Goal: Task Accomplishment & Management: Use online tool/utility

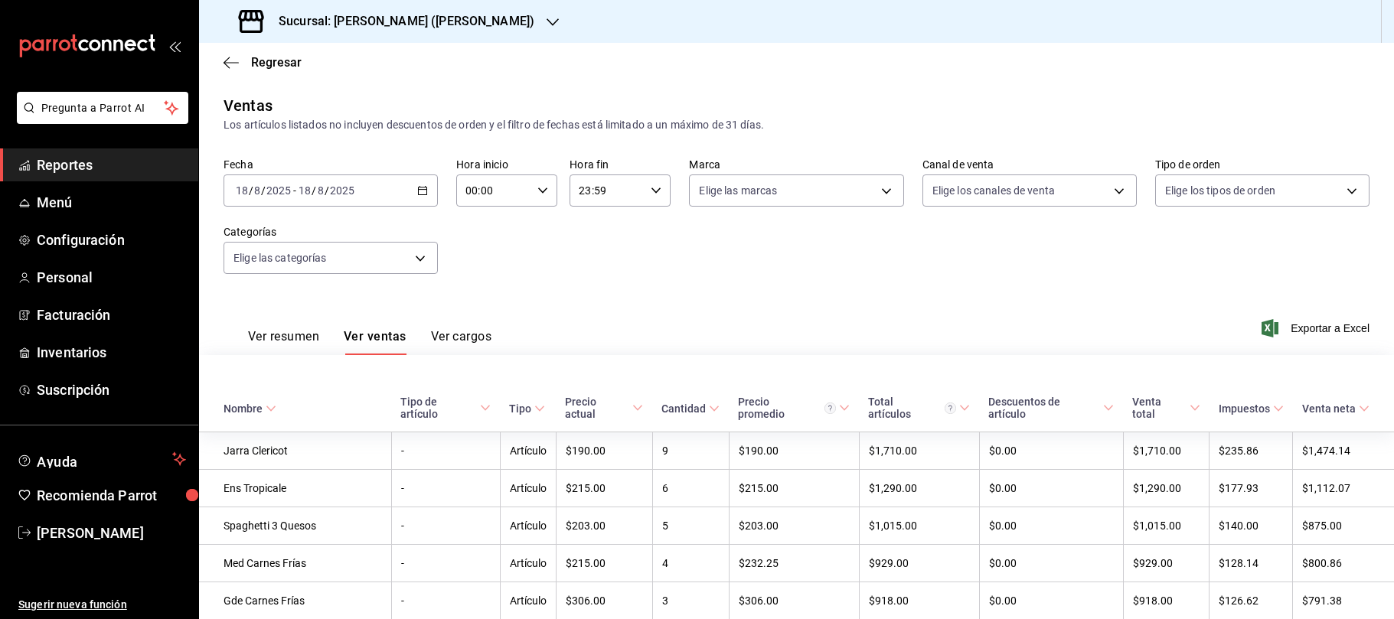
click at [80, 175] on span "Reportes" at bounding box center [111, 165] width 149 height 21
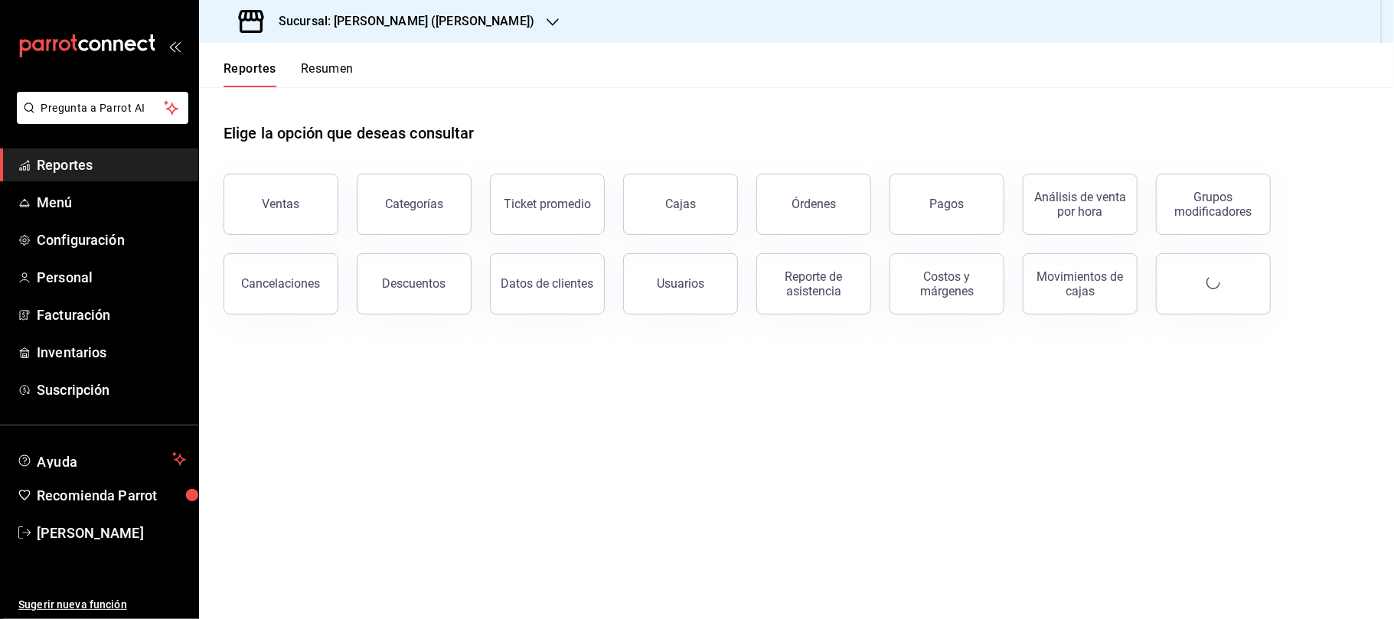
click at [108, 334] on ul "Reportes Menú Configuración Personal Facturación Inventarios Suscripción" at bounding box center [99, 278] width 198 height 258
click at [106, 360] on span "Inventarios" at bounding box center [111, 352] width 149 height 21
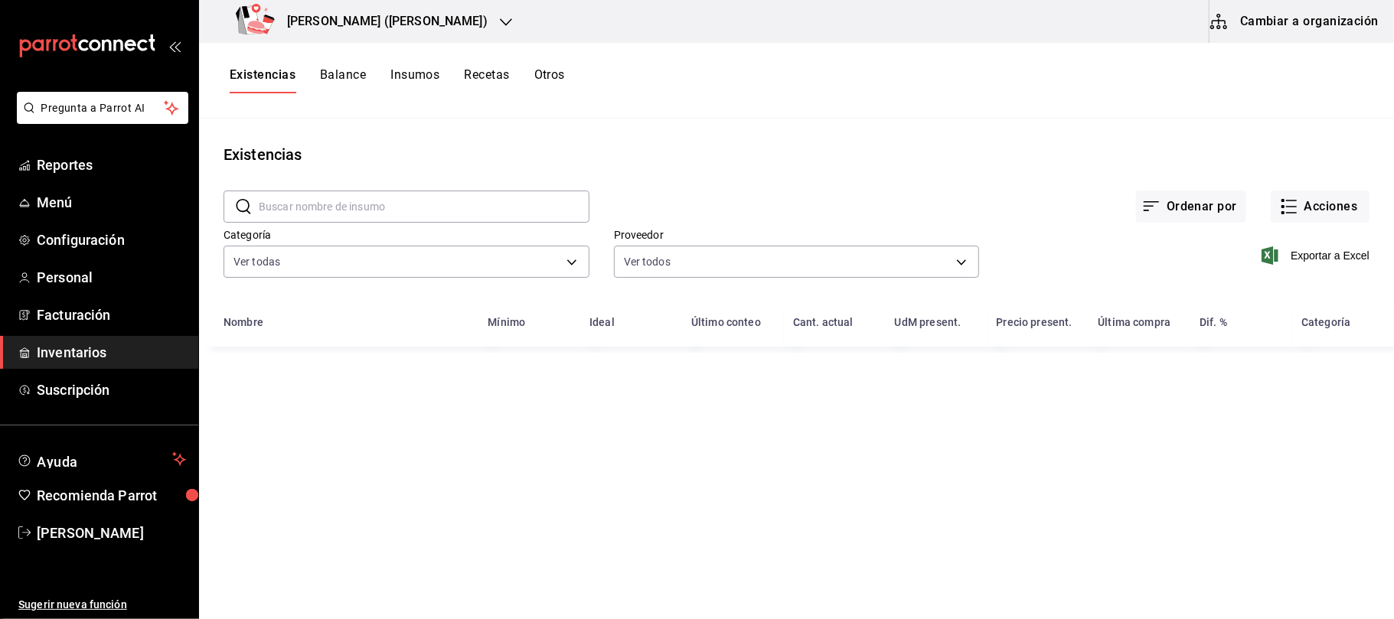
click at [405, 5] on div "[PERSON_NAME] ([PERSON_NAME])" at bounding box center [364, 21] width 307 height 43
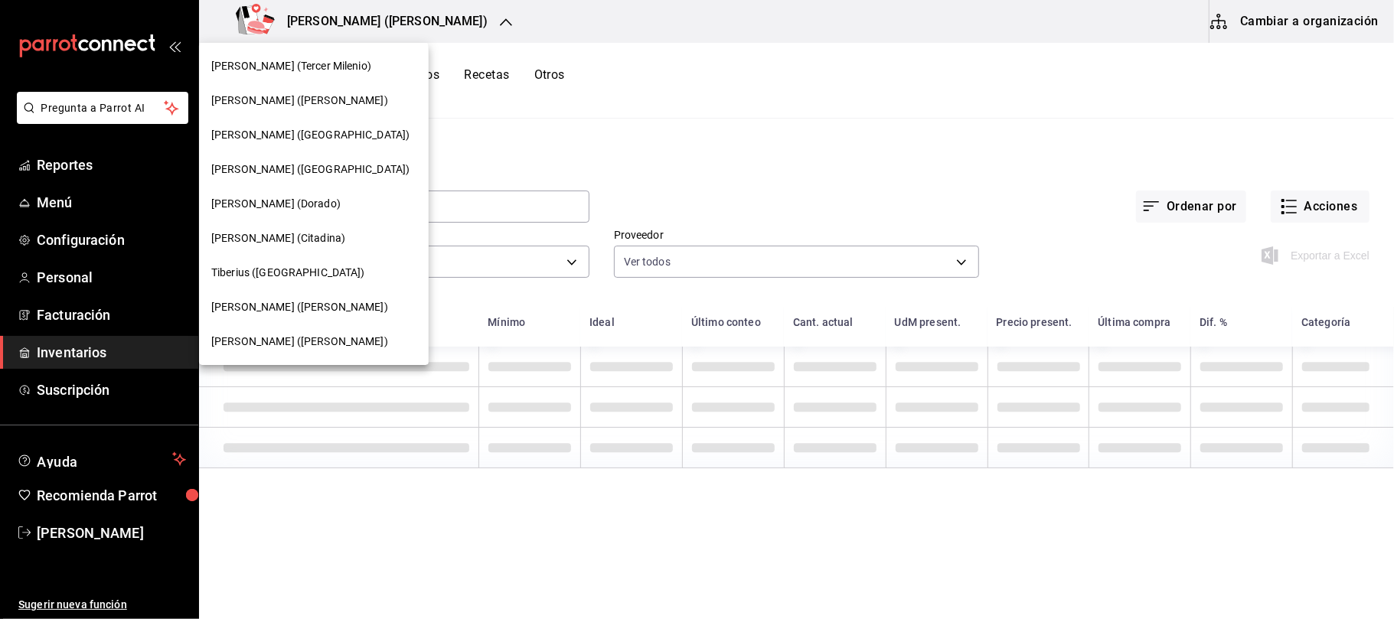
click at [335, 59] on div "[PERSON_NAME] (Tercer Milenio)" at bounding box center [313, 66] width 205 height 16
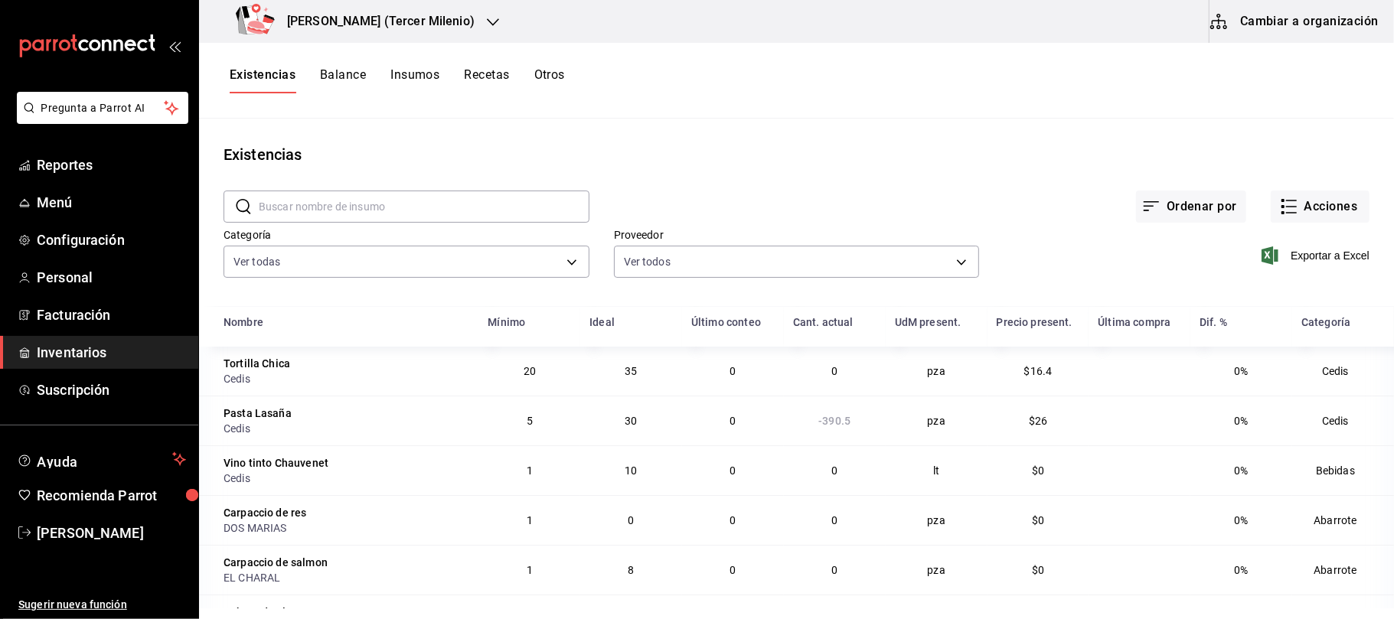
click at [487, 23] on icon "button" at bounding box center [493, 22] width 12 height 8
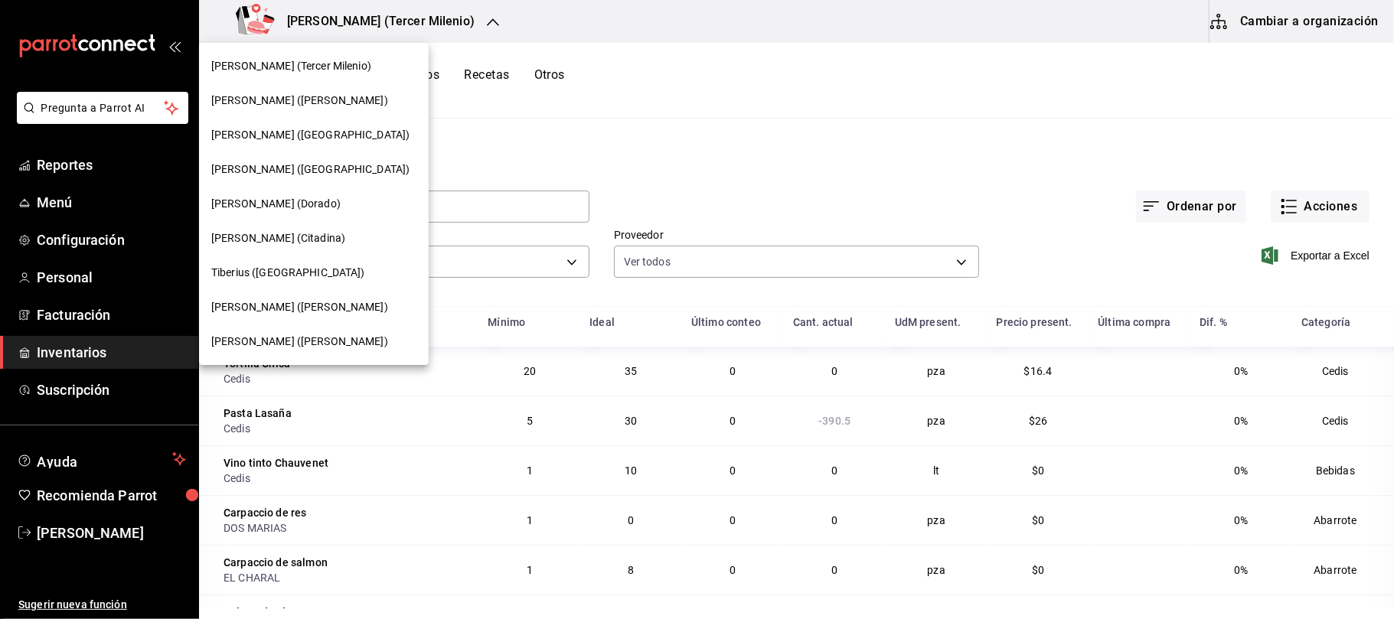
click at [642, 83] on div at bounding box center [697, 309] width 1394 height 619
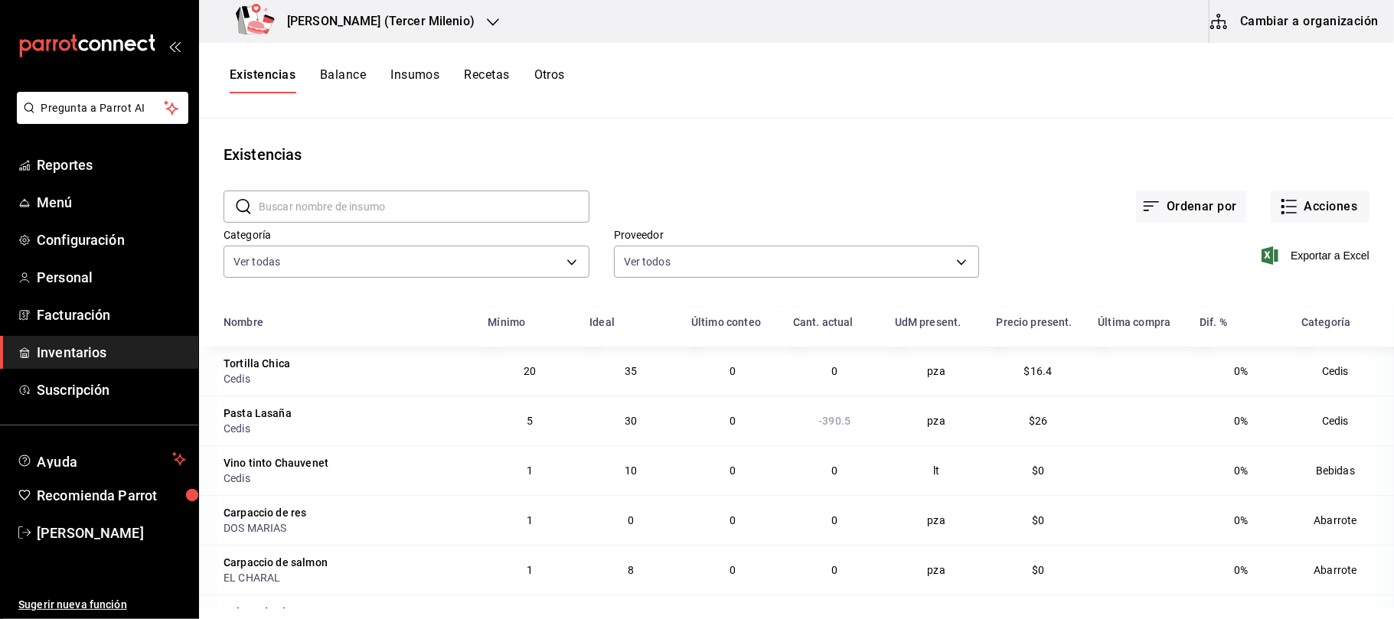
click at [548, 74] on button "Otros" at bounding box center [549, 80] width 31 height 26
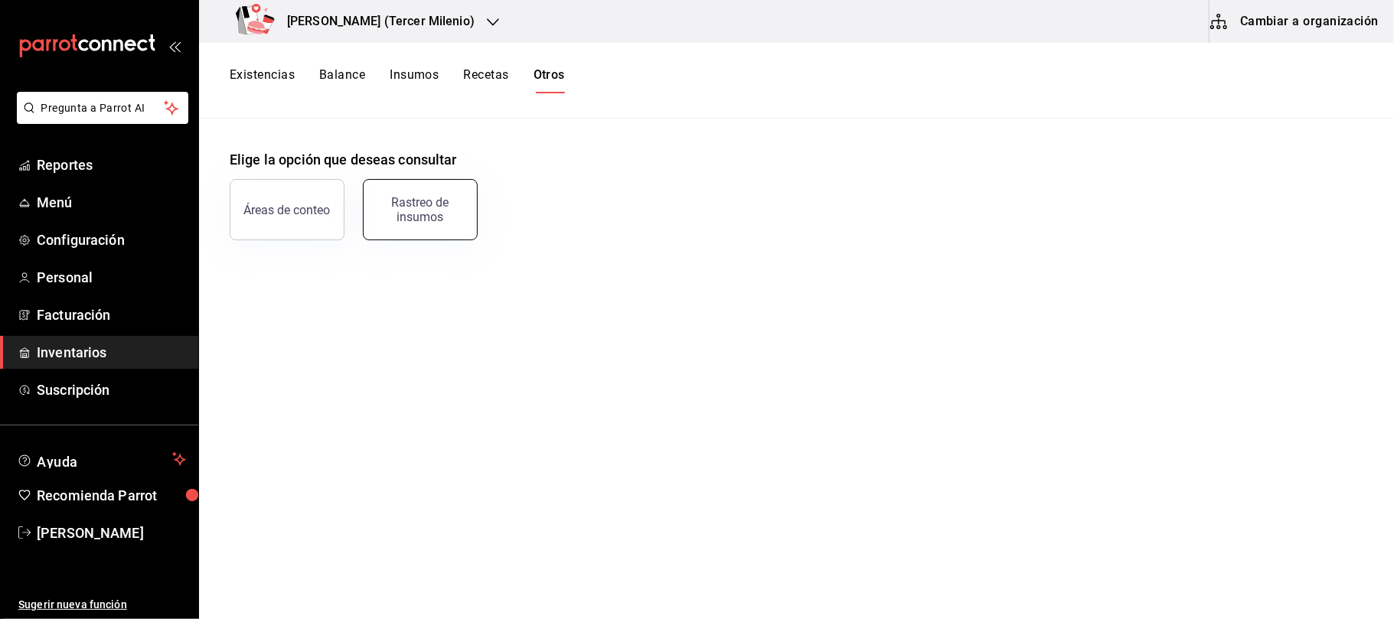
click at [412, 203] on div "Rastreo de insumos" at bounding box center [420, 209] width 95 height 29
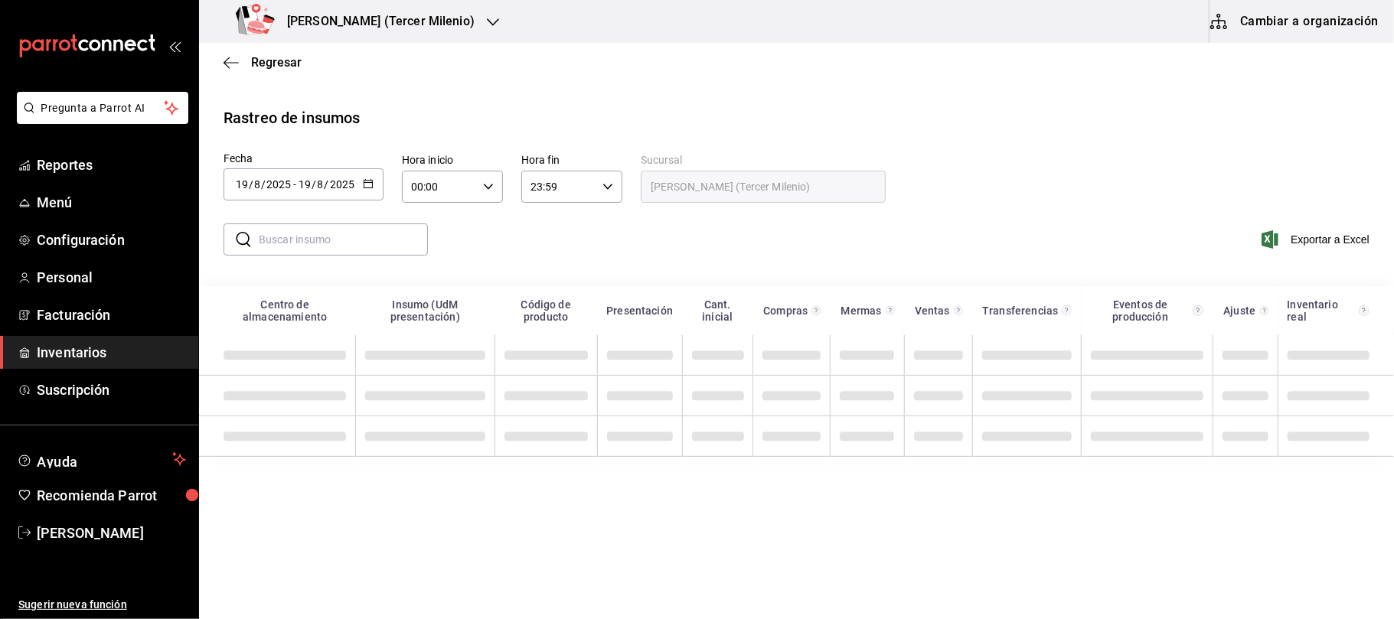
click at [369, 182] on \(Stroke\) "button" at bounding box center [368, 182] width 8 height 1
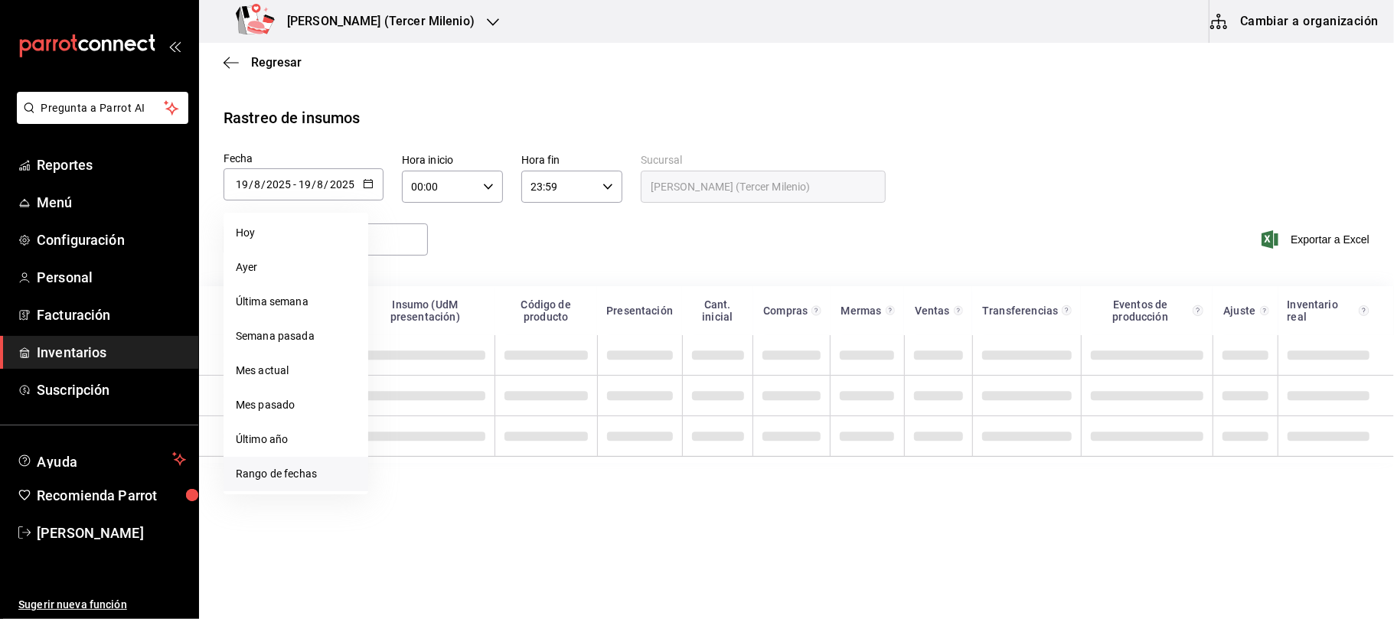
click at [237, 479] on li "Rango de fechas" at bounding box center [296, 474] width 145 height 34
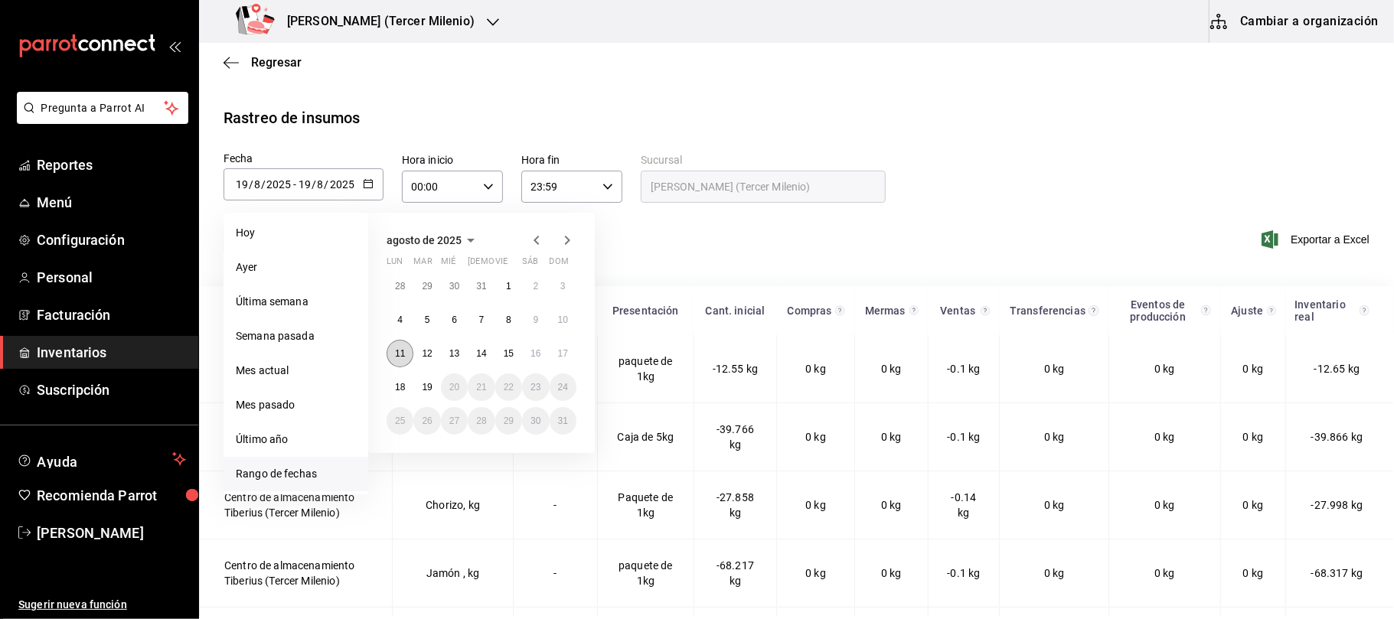
click at [410, 362] on button "11" at bounding box center [400, 354] width 27 height 28
click at [558, 361] on button "17" at bounding box center [563, 354] width 27 height 28
type input "[DATE]"
type input "11"
type input "[DATE]"
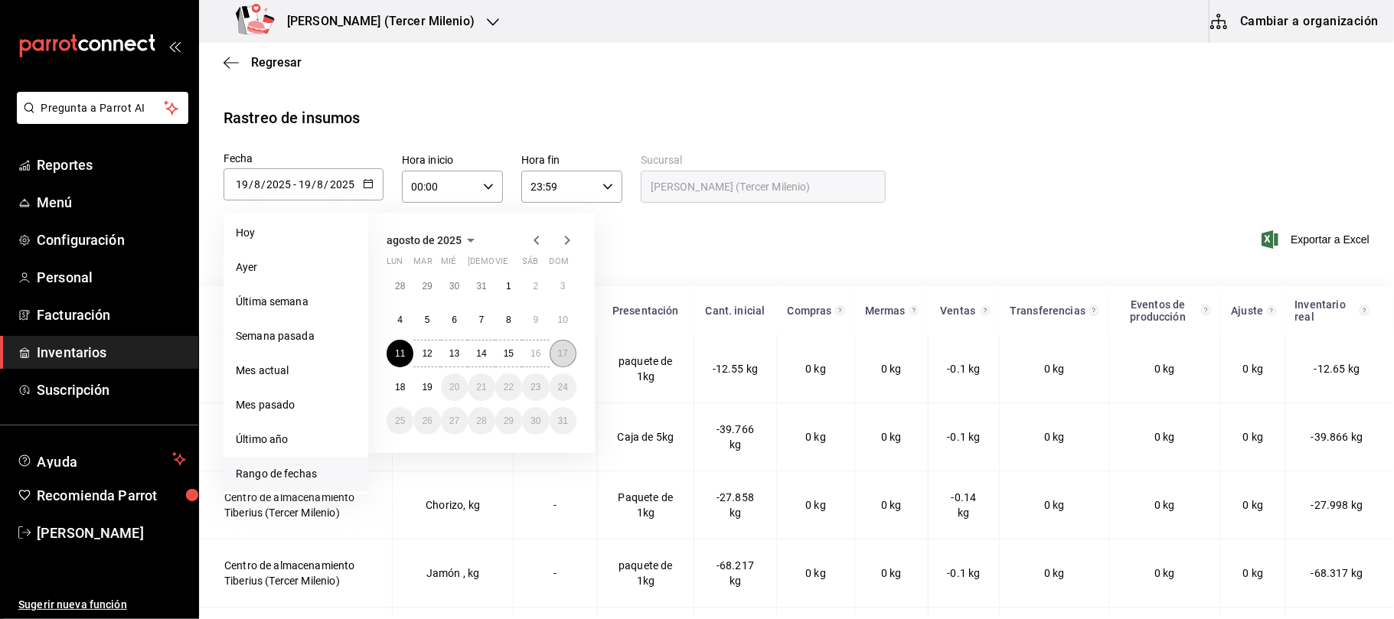
type input "17"
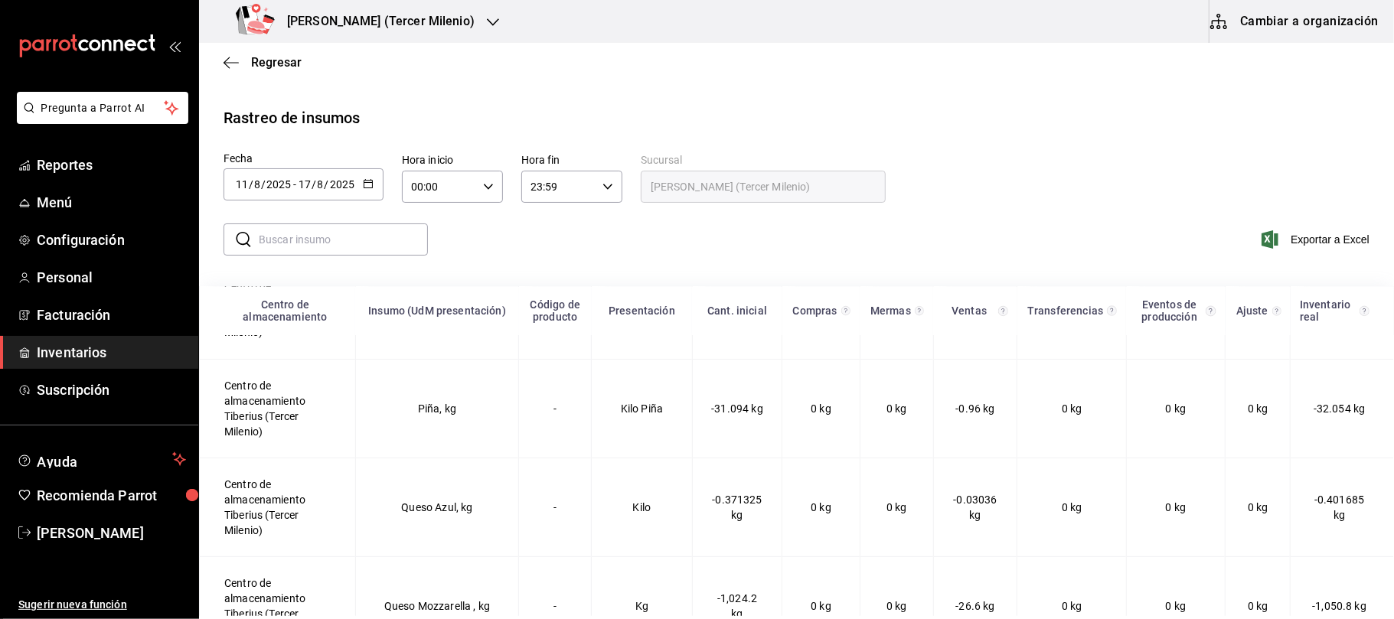
scroll to position [2450, 0]
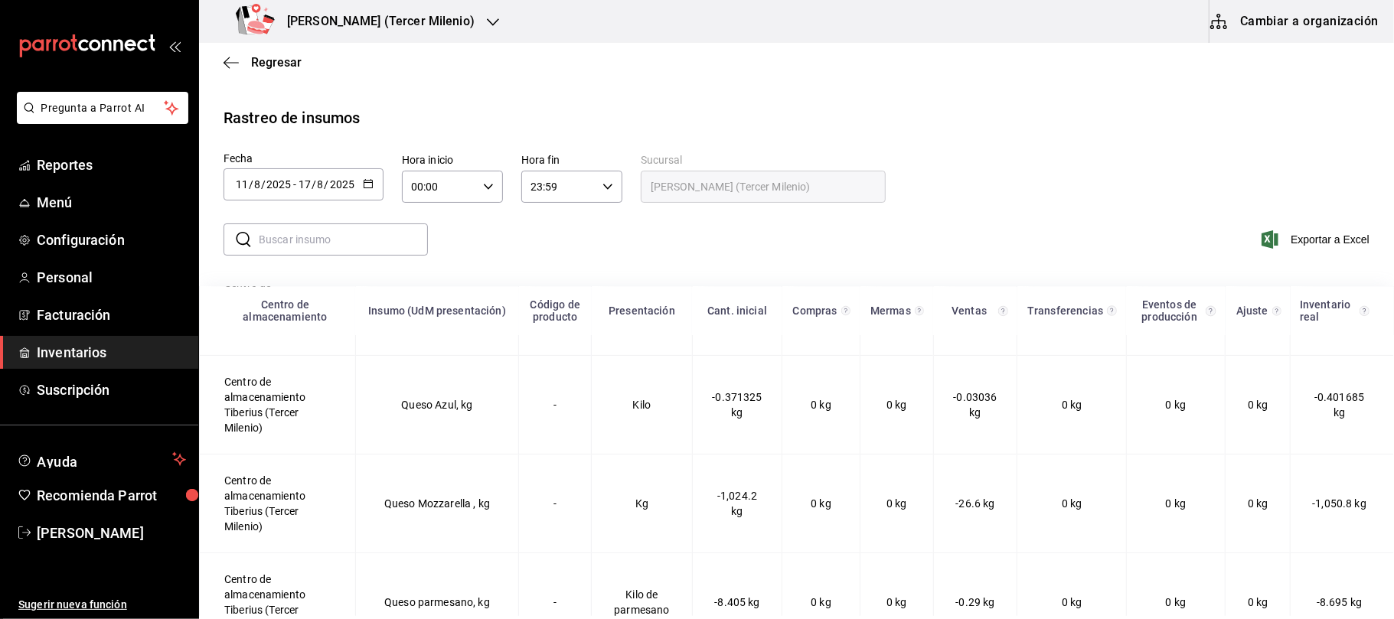
click at [487, 16] on icon "button" at bounding box center [493, 22] width 12 height 12
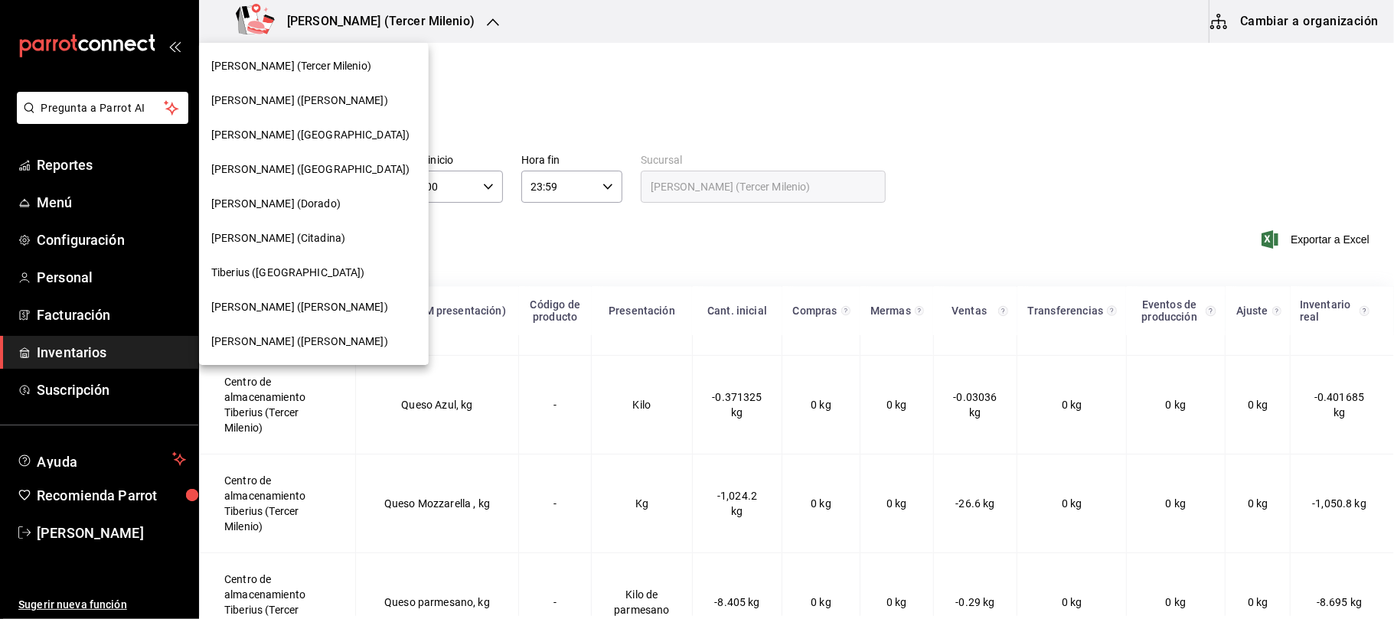
click at [286, 103] on span "Tiberius (Albino)" at bounding box center [299, 101] width 177 height 16
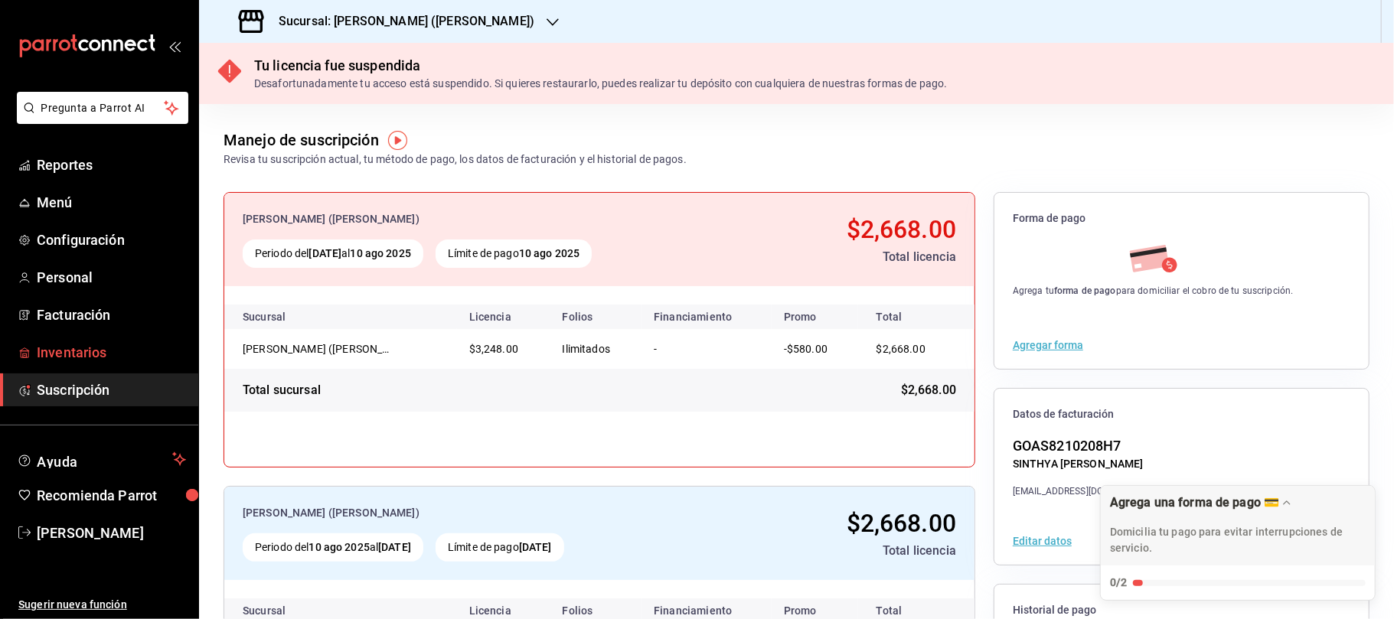
click at [95, 337] on link "Inventarios" at bounding box center [99, 352] width 198 height 33
click at [384, 34] on div "Sucursal: Tiberius (Albino)" at bounding box center [388, 21] width 354 height 43
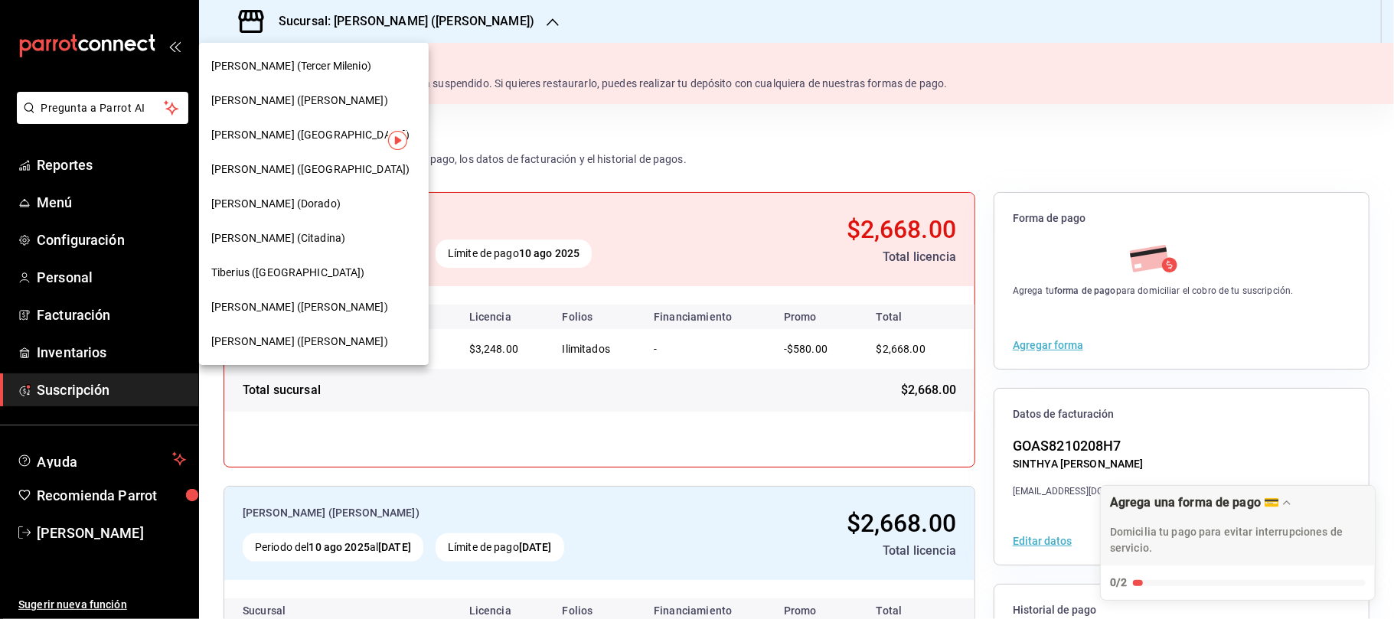
click at [283, 139] on span "[PERSON_NAME] ([GEOGRAPHIC_DATA])" at bounding box center [310, 135] width 198 height 16
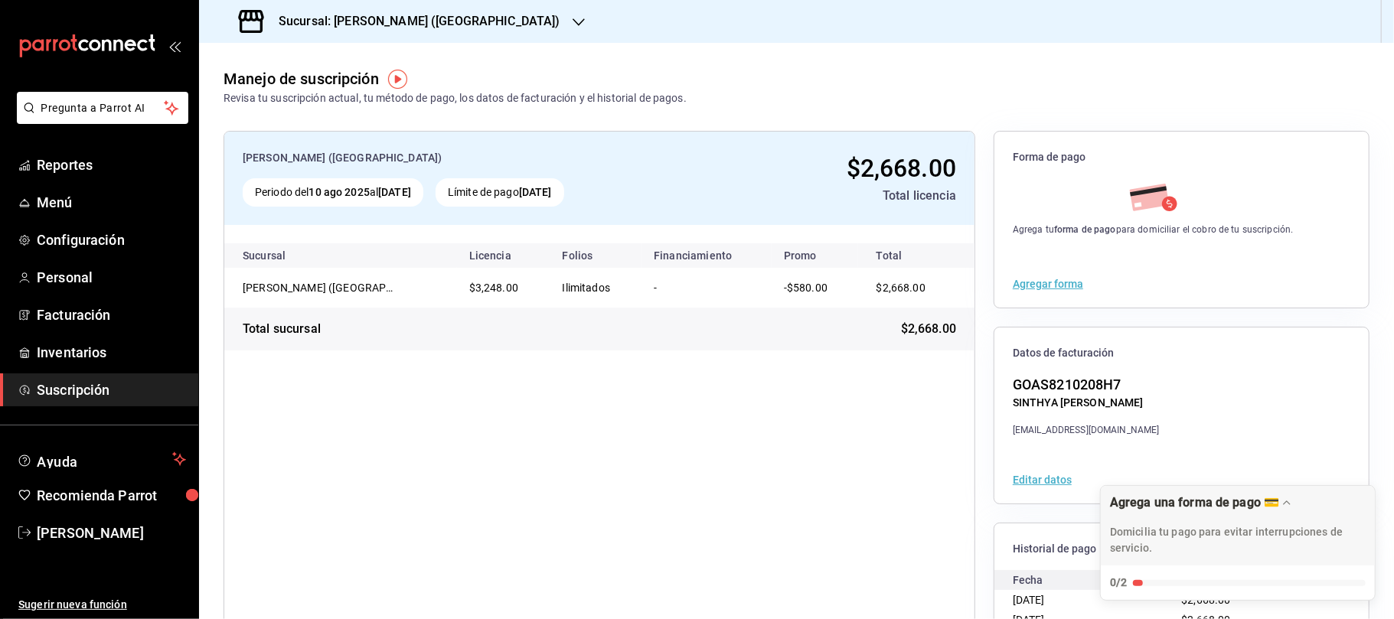
click at [435, 35] on div "Sucursal: Tiberius (Morín)" at bounding box center [401, 21] width 380 height 43
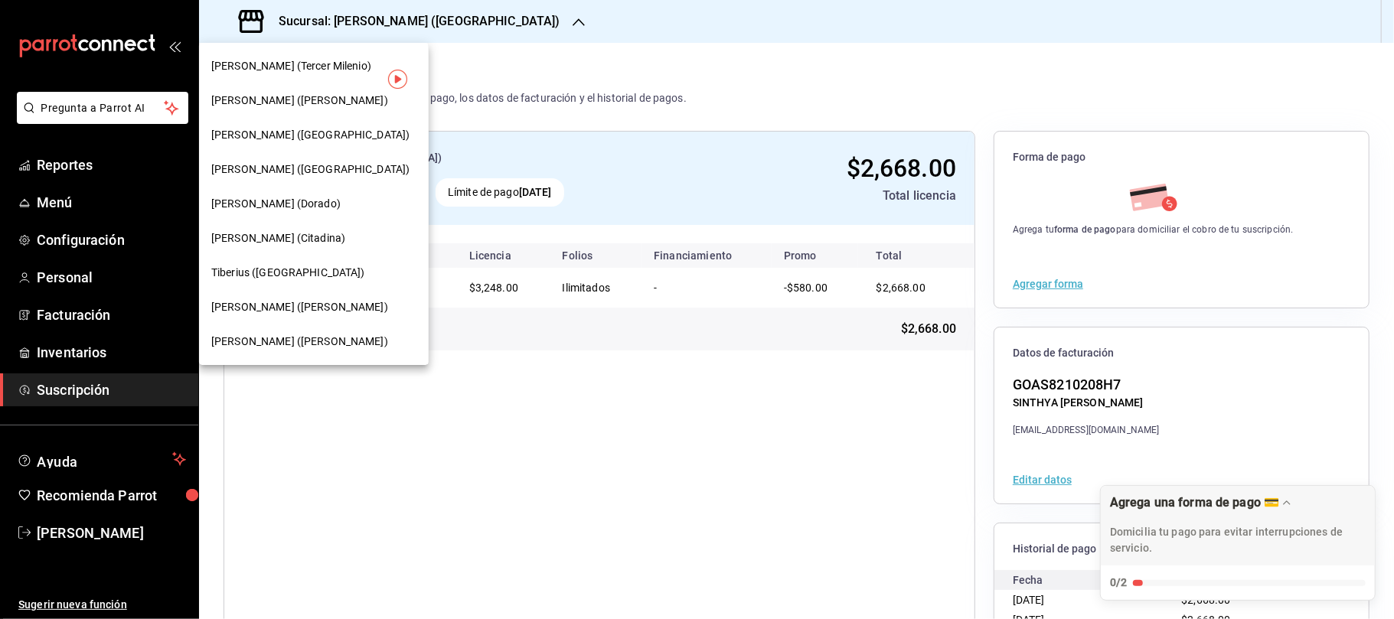
click at [276, 132] on span "[PERSON_NAME] ([GEOGRAPHIC_DATA])" at bounding box center [310, 135] width 198 height 16
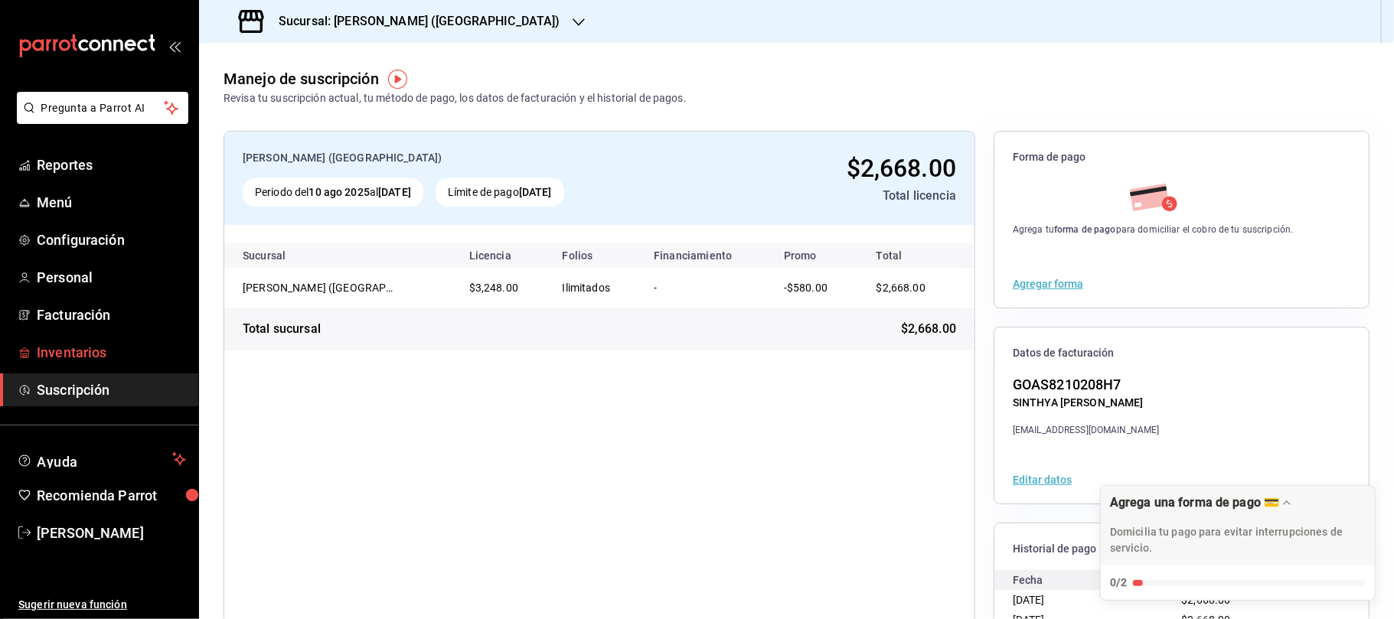
click at [111, 347] on span "Inventarios" at bounding box center [111, 352] width 149 height 21
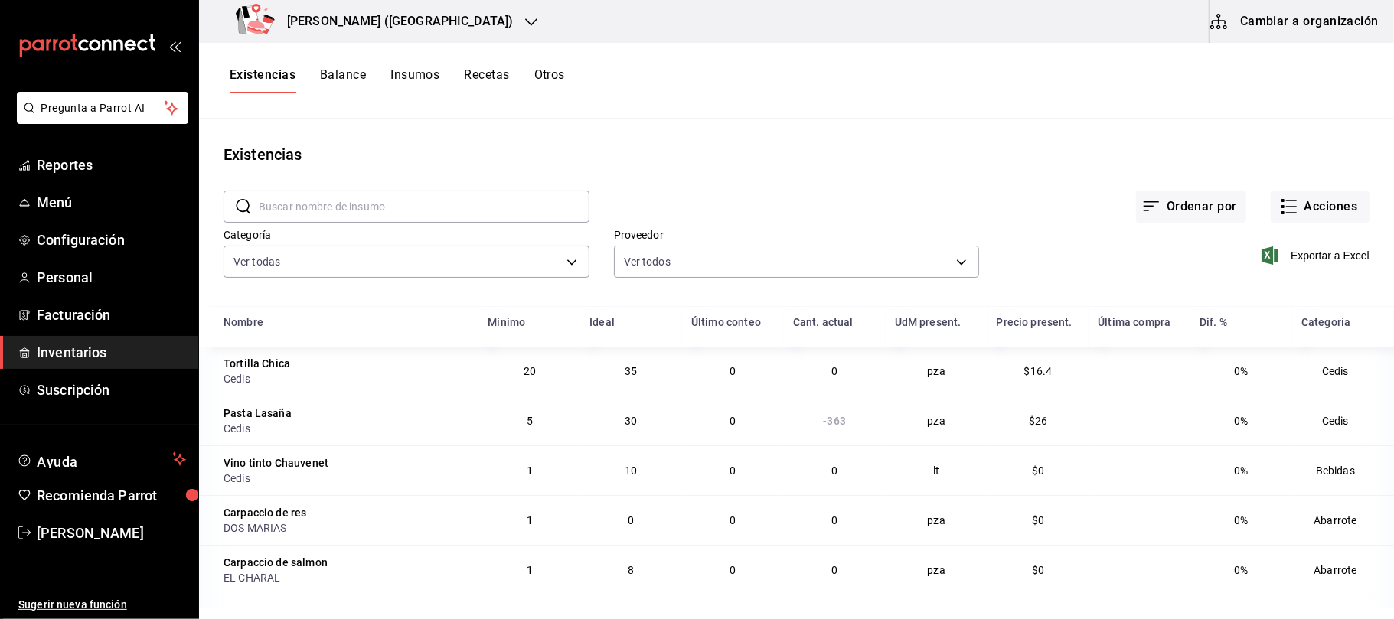
click at [565, 81] on button "Otros" at bounding box center [549, 80] width 31 height 26
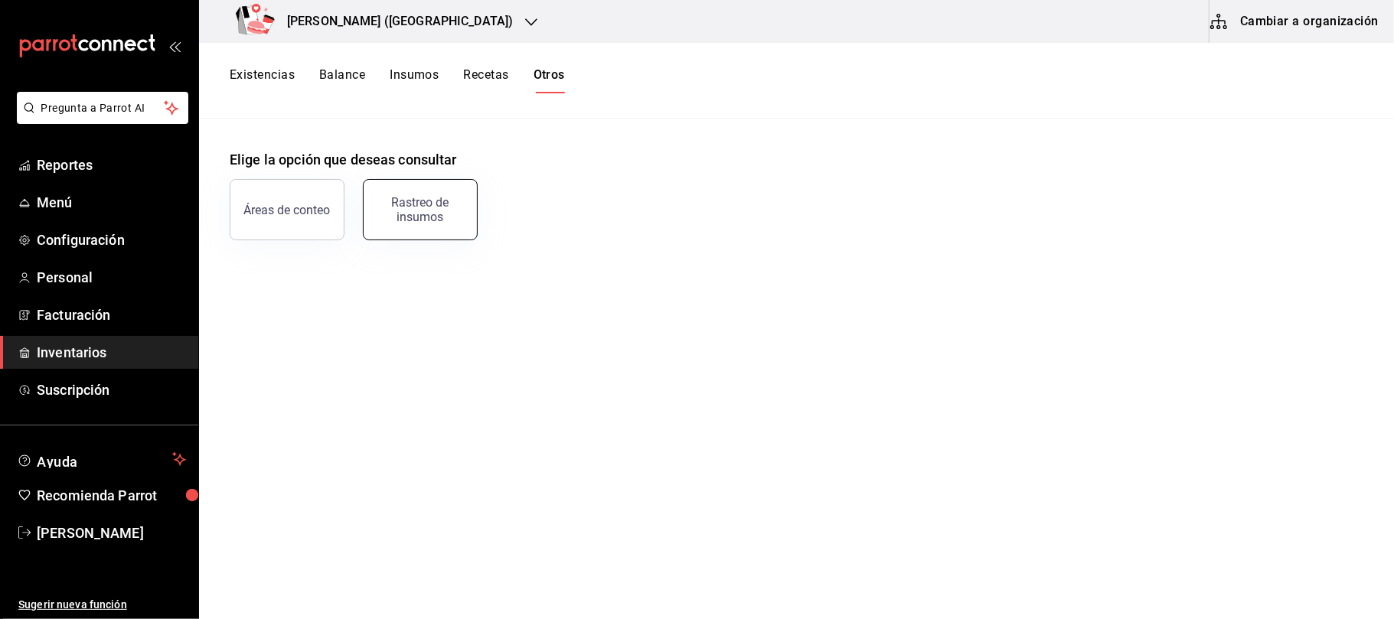
click at [378, 215] on div "Rastreo de insumos" at bounding box center [420, 209] width 95 height 29
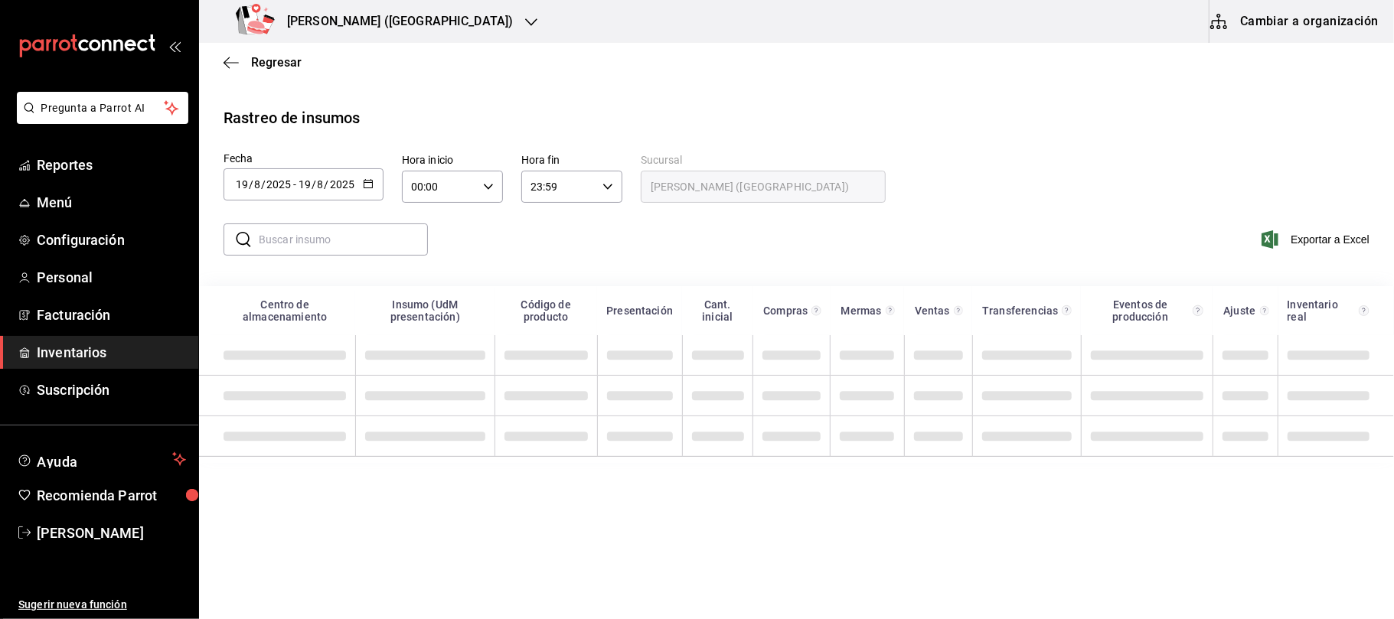
click at [368, 185] on icon "button" at bounding box center [368, 183] width 11 height 11
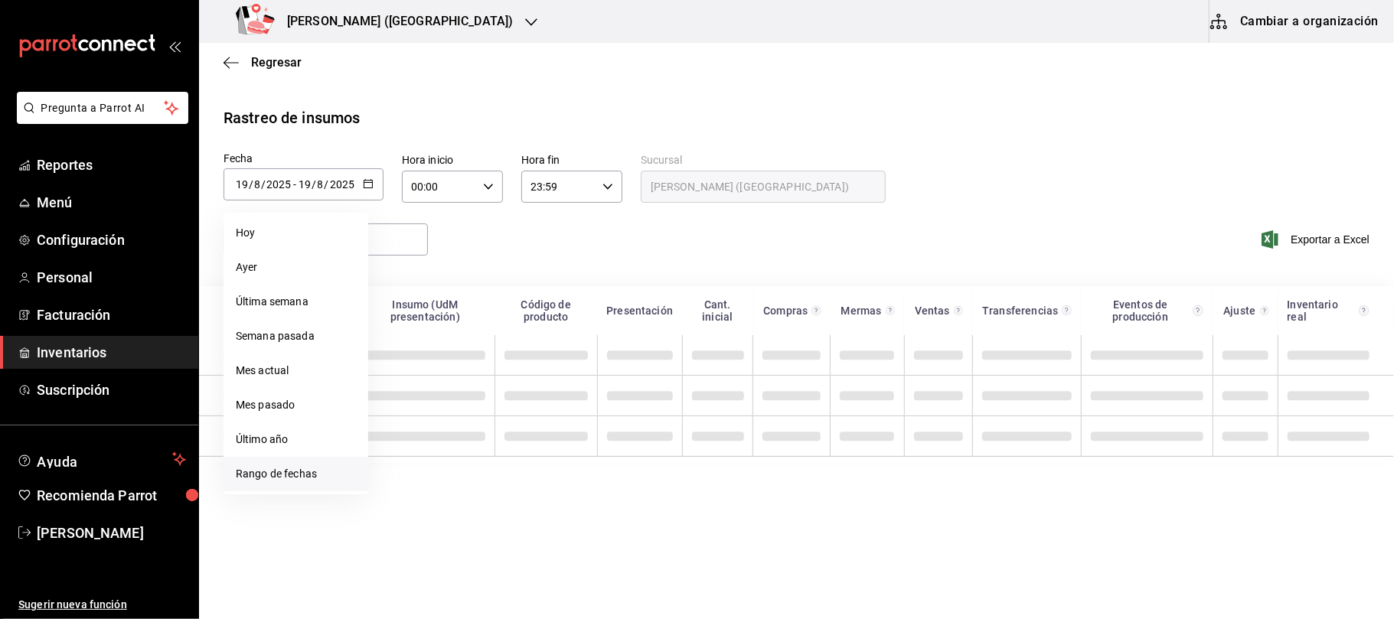
click at [297, 475] on li "Rango de fechas" at bounding box center [296, 474] width 145 height 34
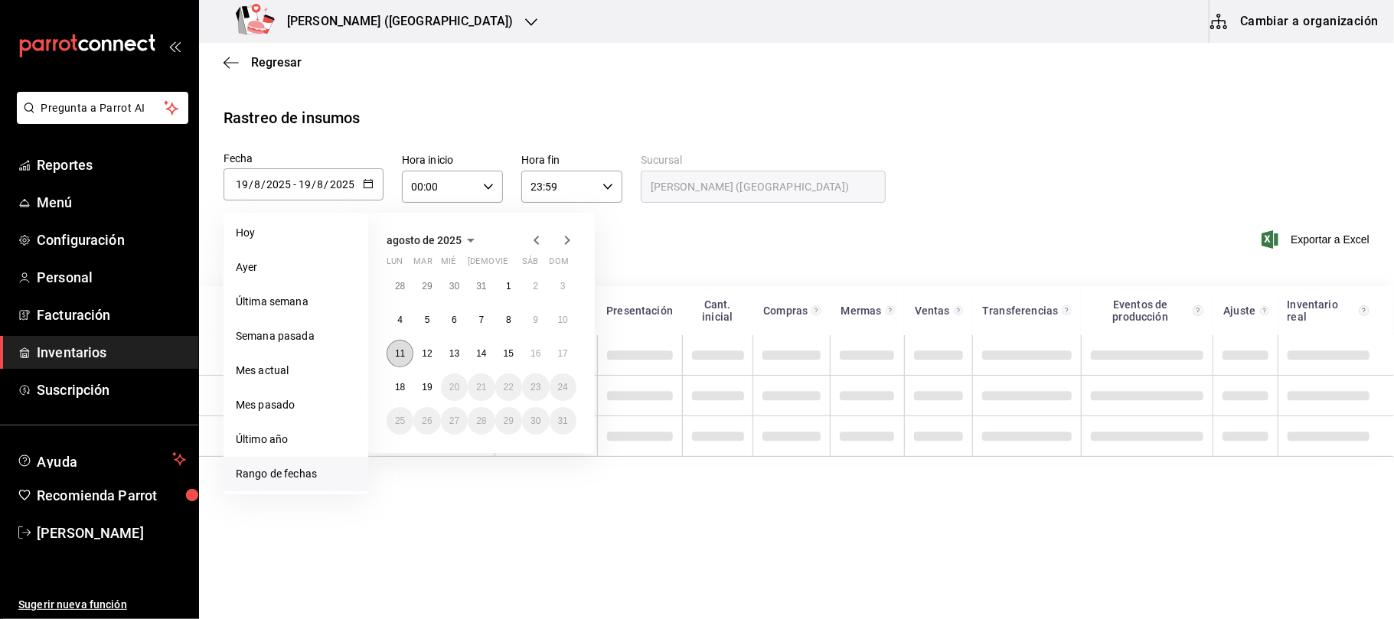
click at [391, 357] on button "11" at bounding box center [400, 354] width 27 height 28
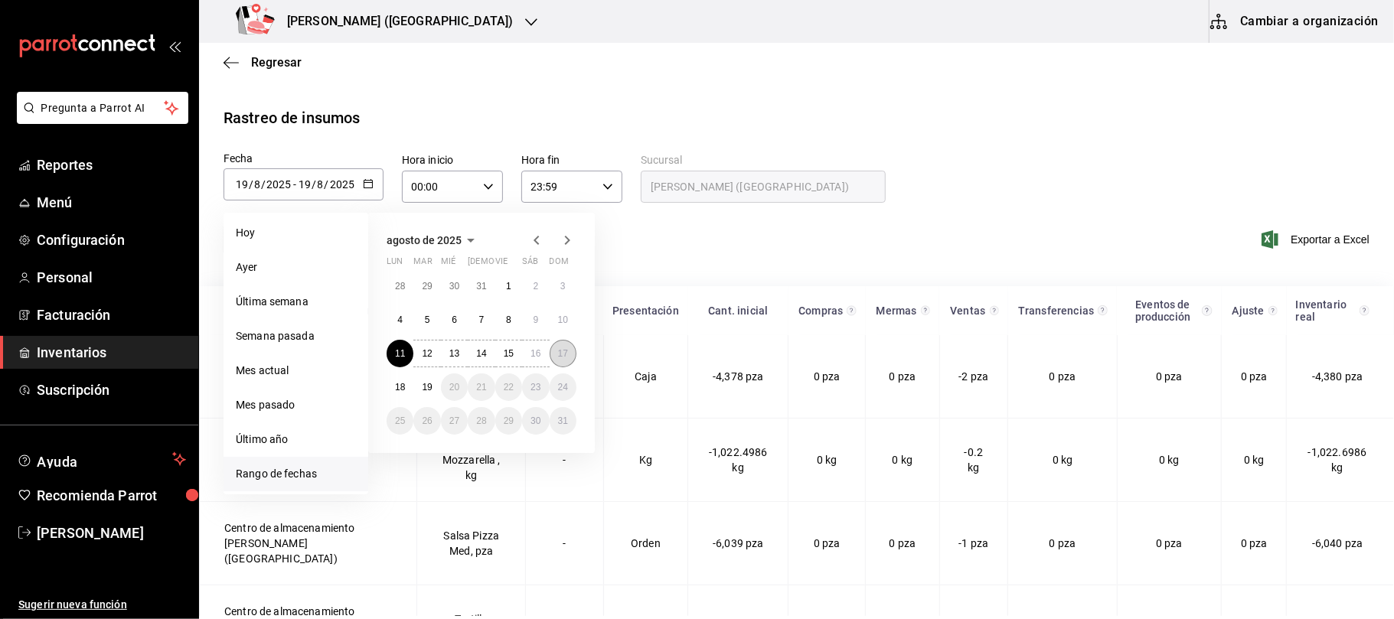
click at [556, 361] on button "17" at bounding box center [563, 354] width 27 height 28
type input "[DATE]"
type input "11"
type input "[DATE]"
type input "17"
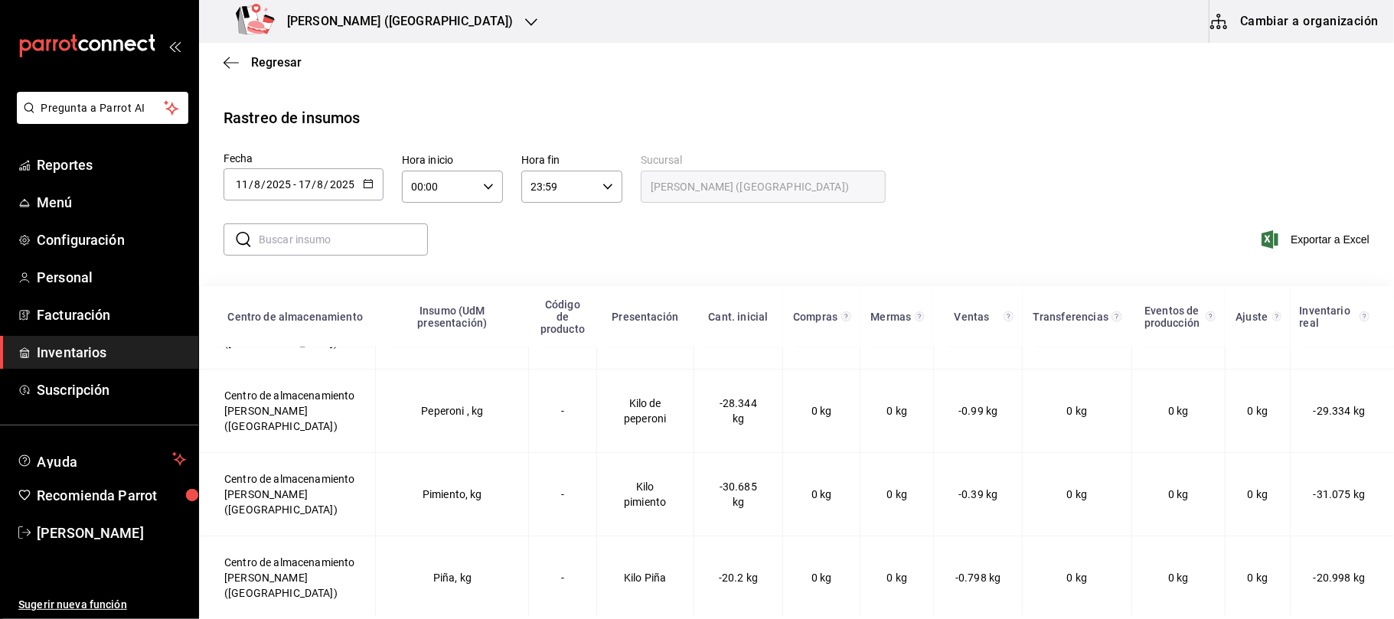
scroll to position [2041, 0]
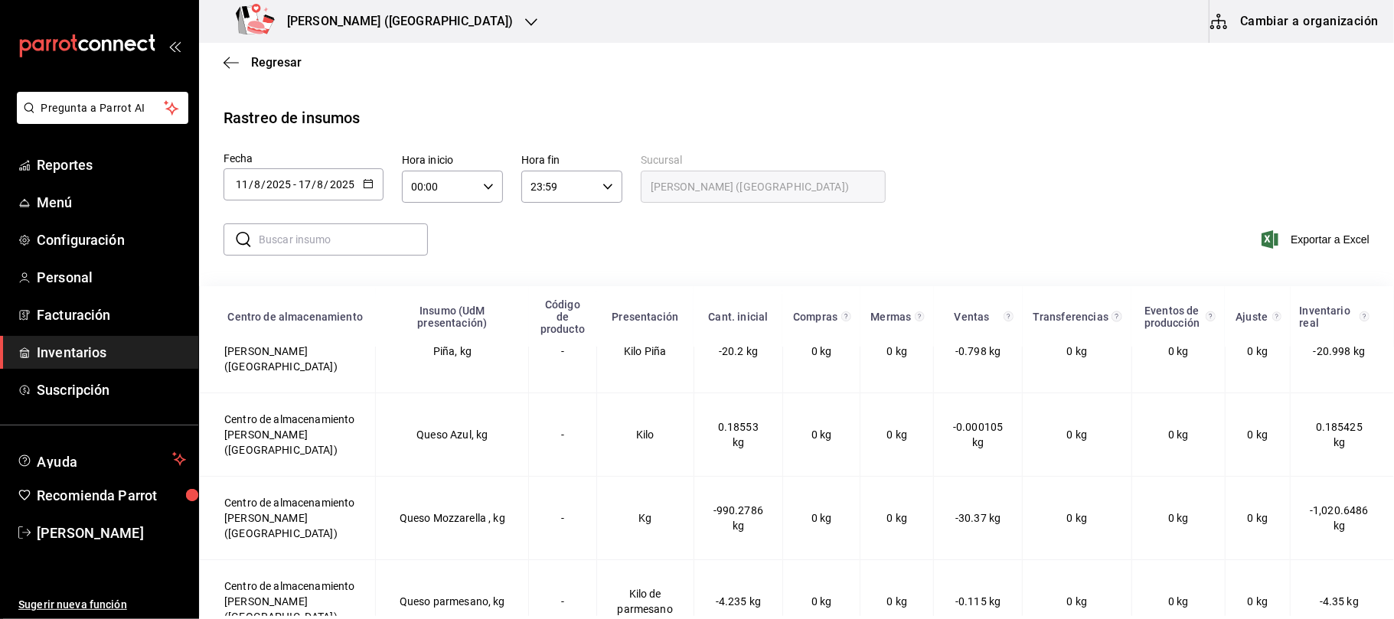
click at [402, 14] on div "[PERSON_NAME] ([GEOGRAPHIC_DATA])" at bounding box center [377, 21] width 332 height 43
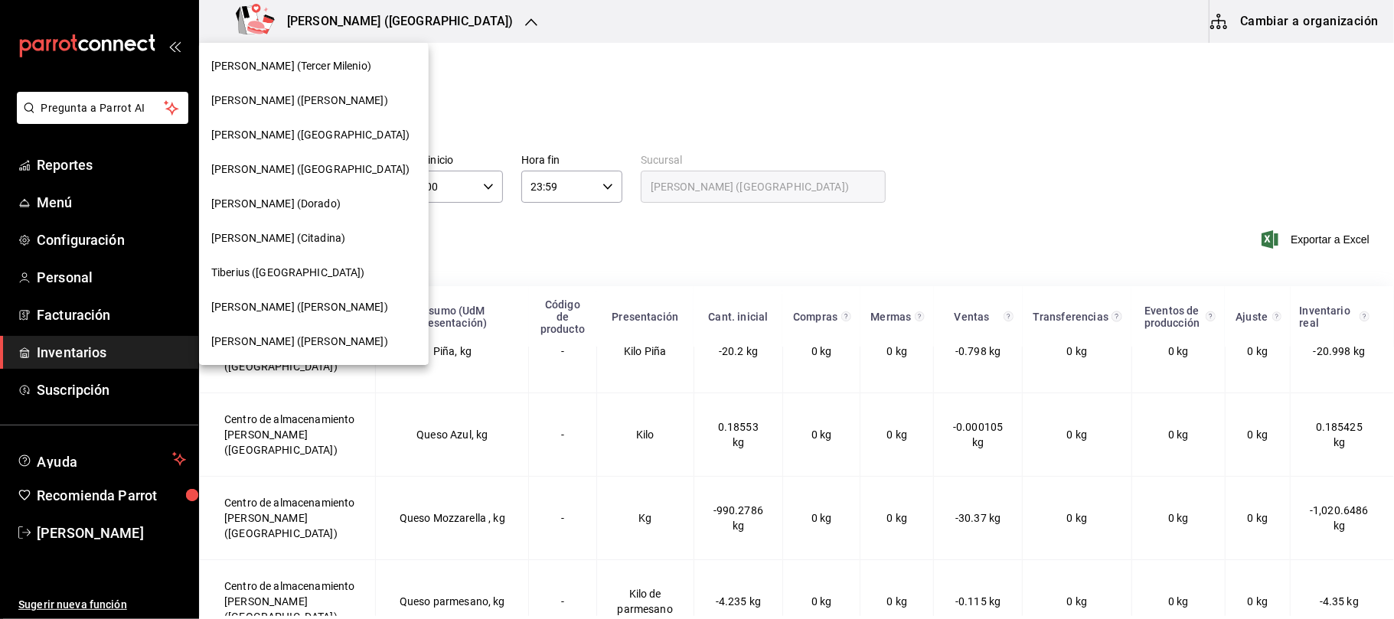
click at [309, 167] on span "[PERSON_NAME] ([GEOGRAPHIC_DATA])" at bounding box center [310, 170] width 198 height 16
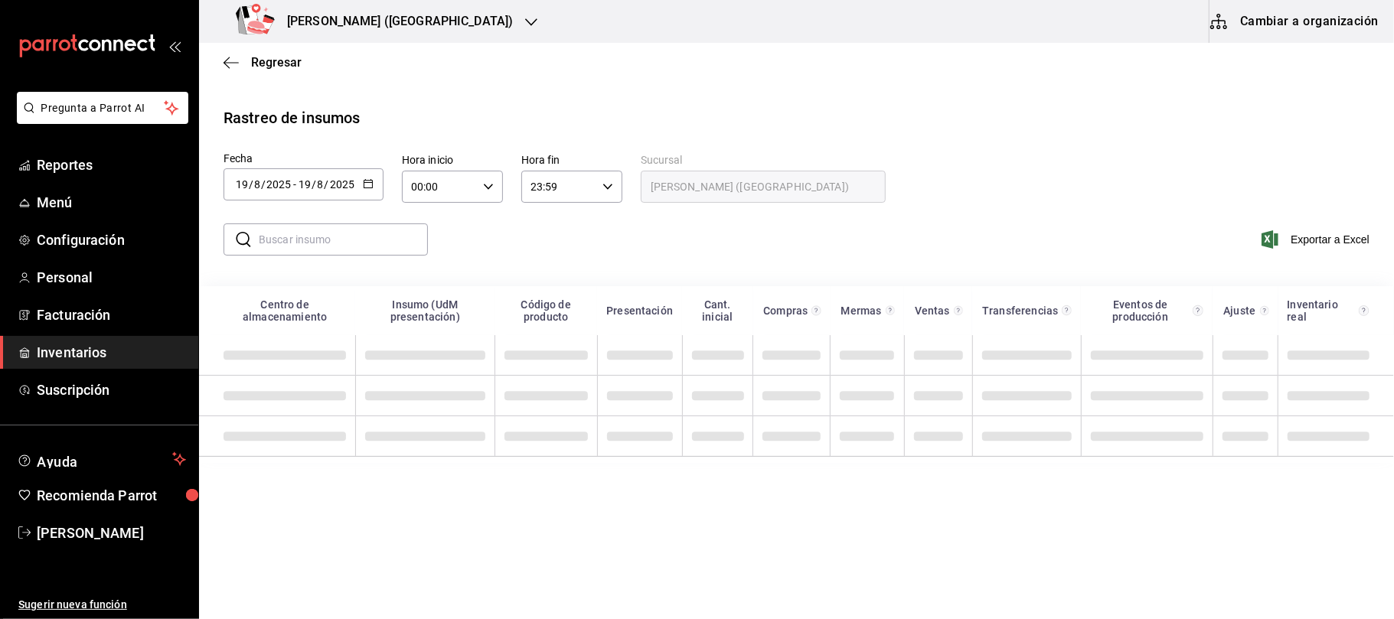
click at [374, 176] on div "[DATE] [DATE] - [DATE] [DATE]" at bounding box center [304, 184] width 160 height 32
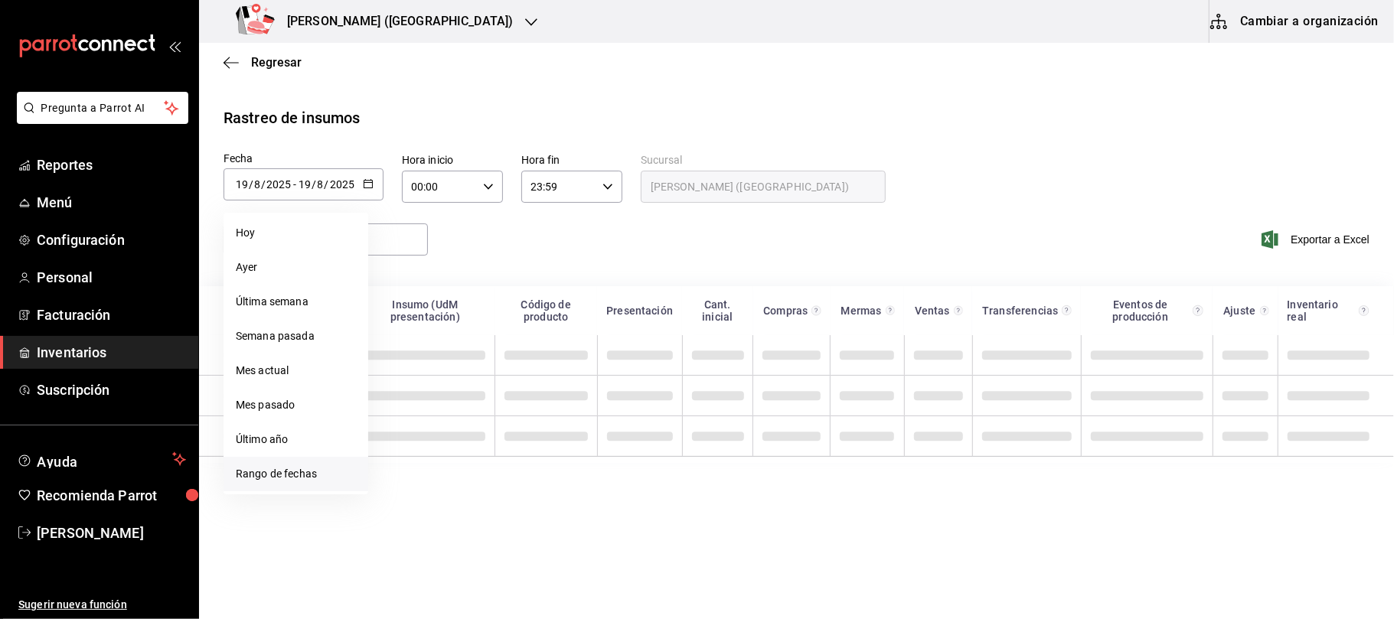
click at [291, 472] on li "Rango de fechas" at bounding box center [296, 474] width 145 height 34
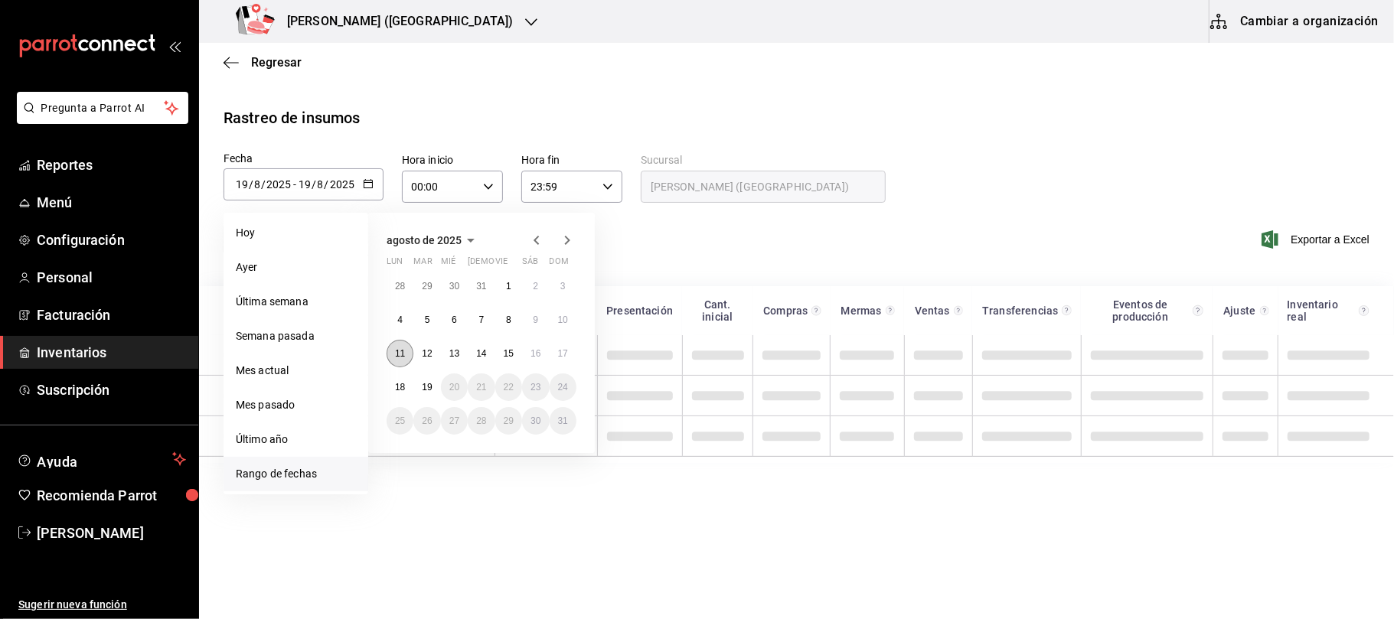
click at [391, 356] on button "11" at bounding box center [400, 354] width 27 height 28
click at [570, 354] on button "17" at bounding box center [563, 354] width 27 height 28
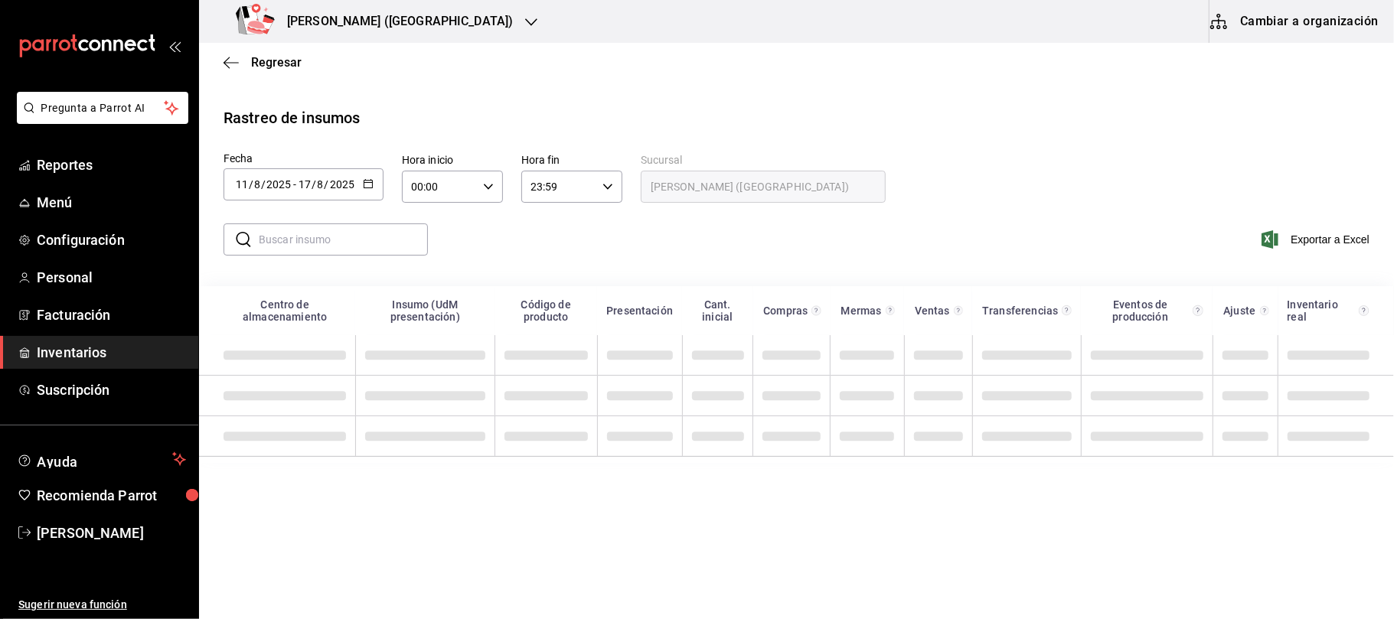
type input "[DATE]"
type input "11"
type input "[DATE]"
type input "17"
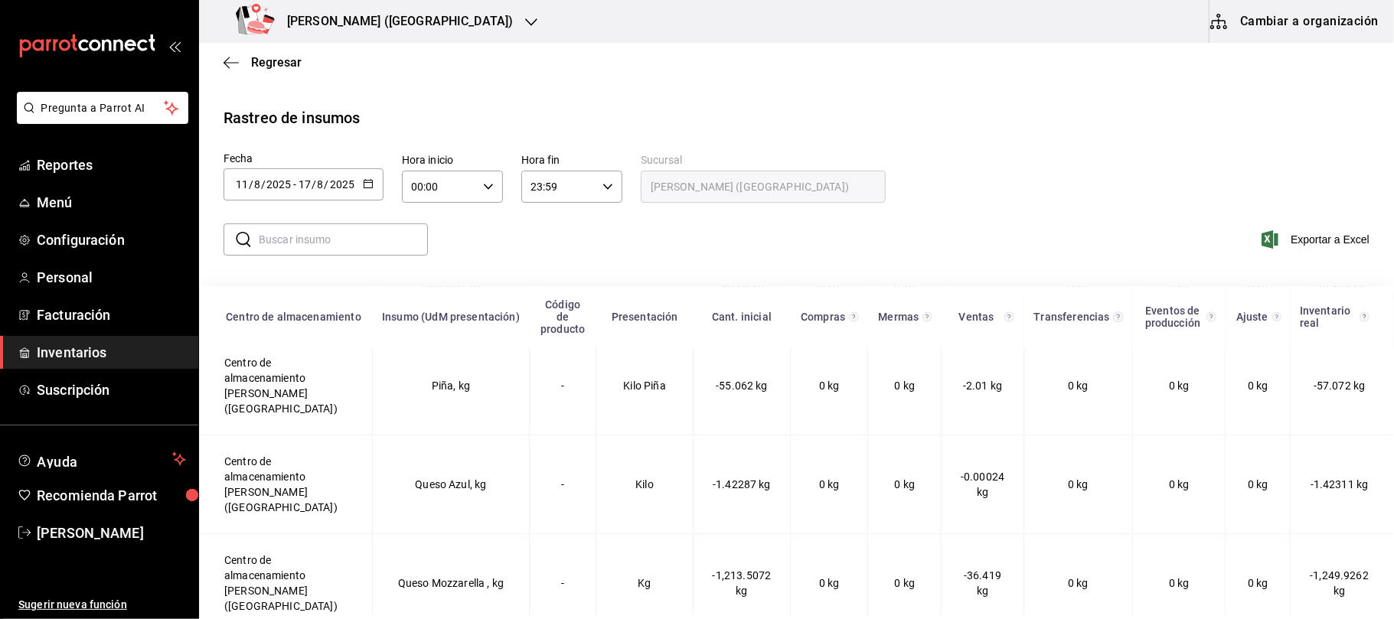
scroll to position [3675, 0]
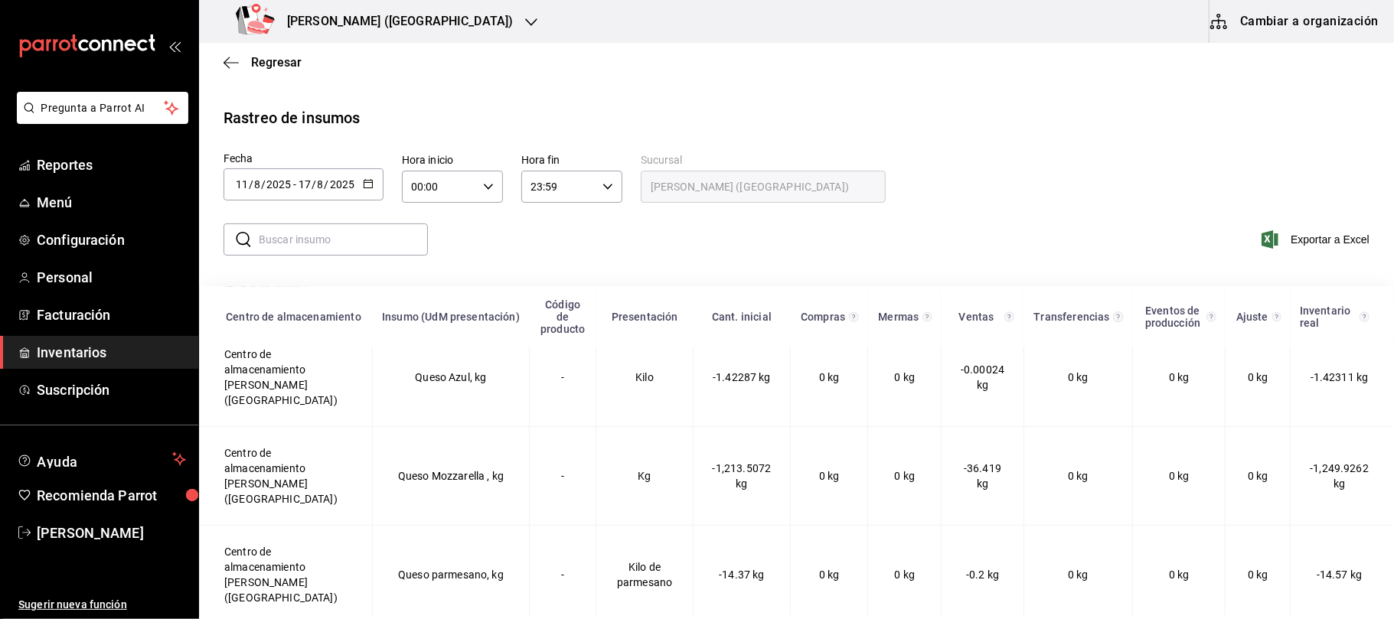
click at [378, 35] on div "Tiberius (Tangamanga)" at bounding box center [377, 21] width 332 height 43
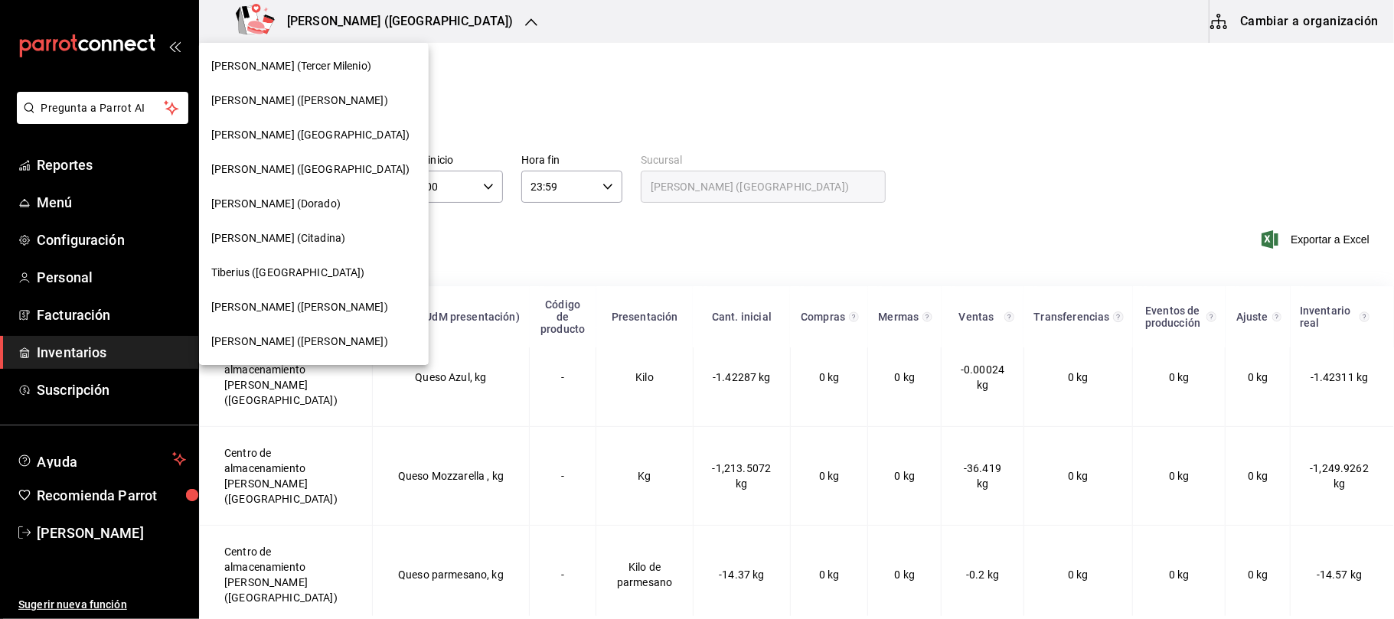
click at [297, 265] on span "Tiberius (Palmas)" at bounding box center [288, 273] width 154 height 16
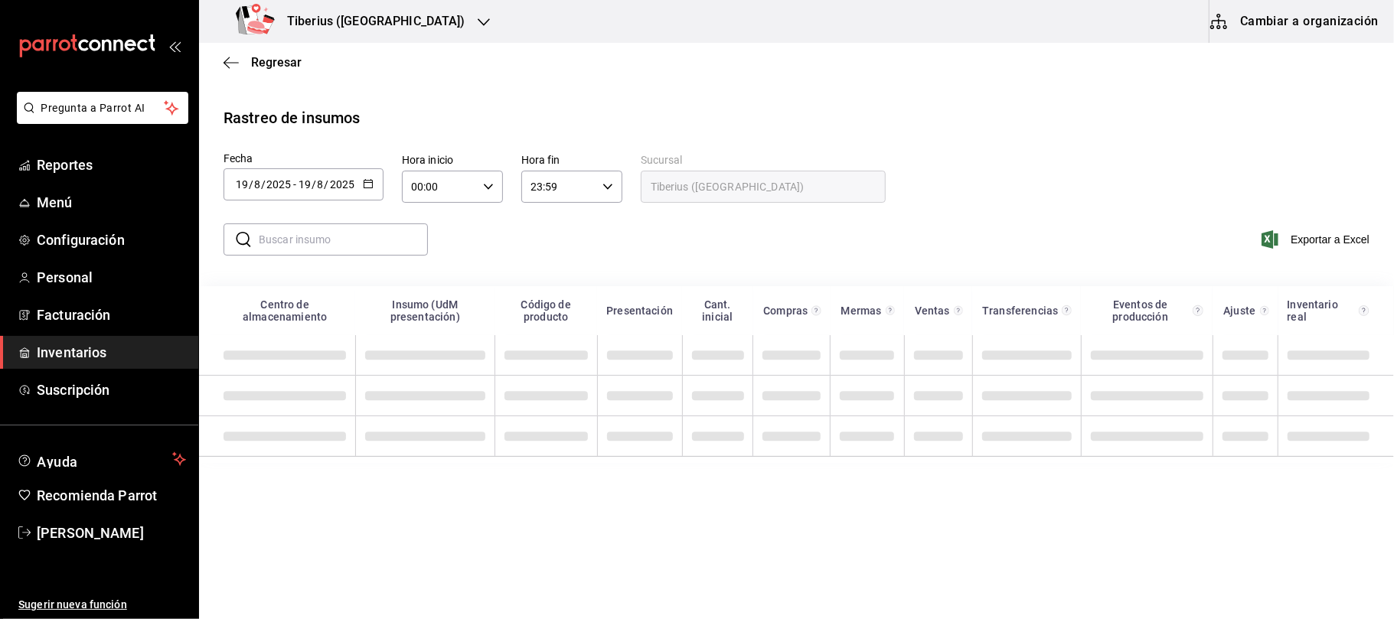
click at [374, 179] on div "[DATE] [DATE] - [DATE] [DATE]" at bounding box center [304, 184] width 160 height 32
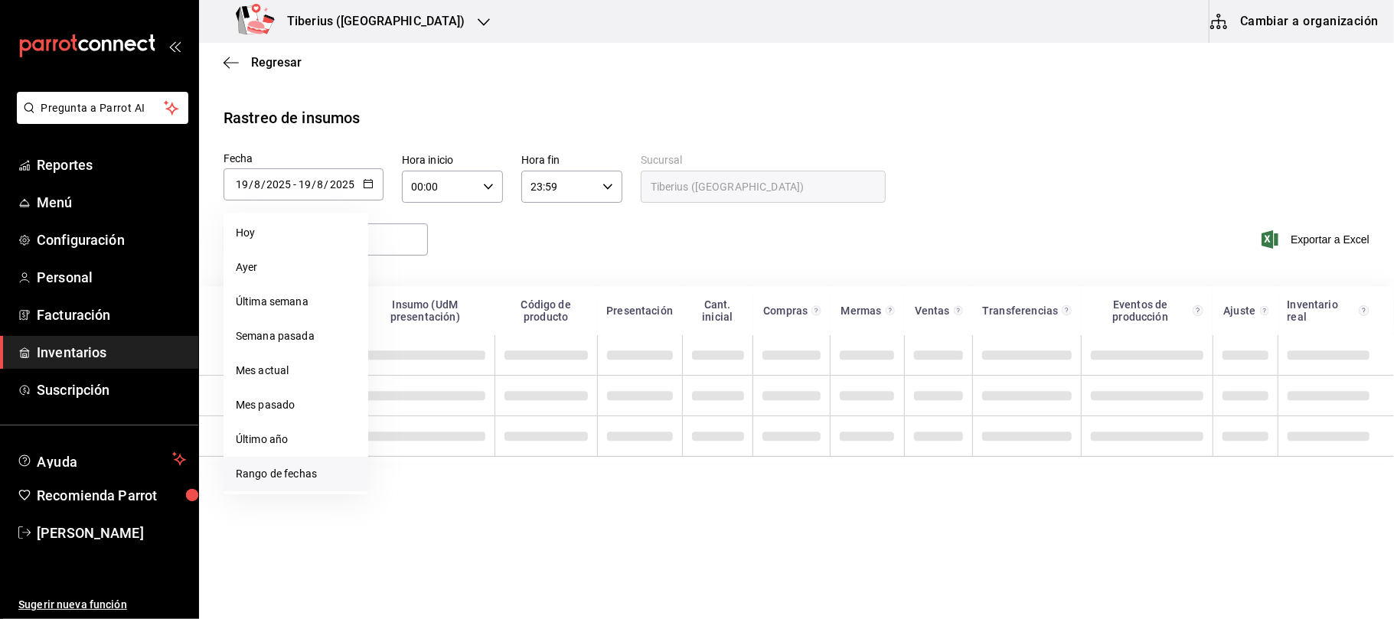
click at [299, 466] on li "Rango de fechas" at bounding box center [296, 474] width 145 height 34
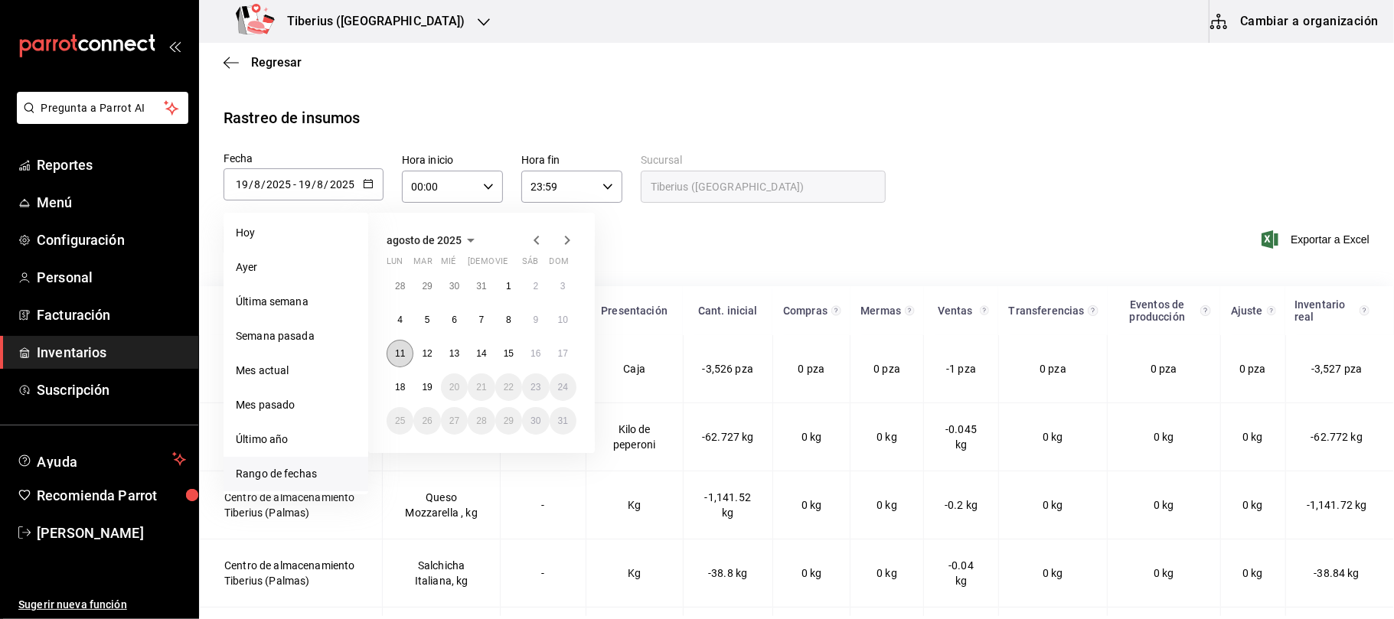
click at [392, 350] on button "11" at bounding box center [400, 354] width 27 height 28
click at [559, 352] on abbr "17" at bounding box center [563, 353] width 10 height 11
type input "[DATE]"
type input "11"
type input "[DATE]"
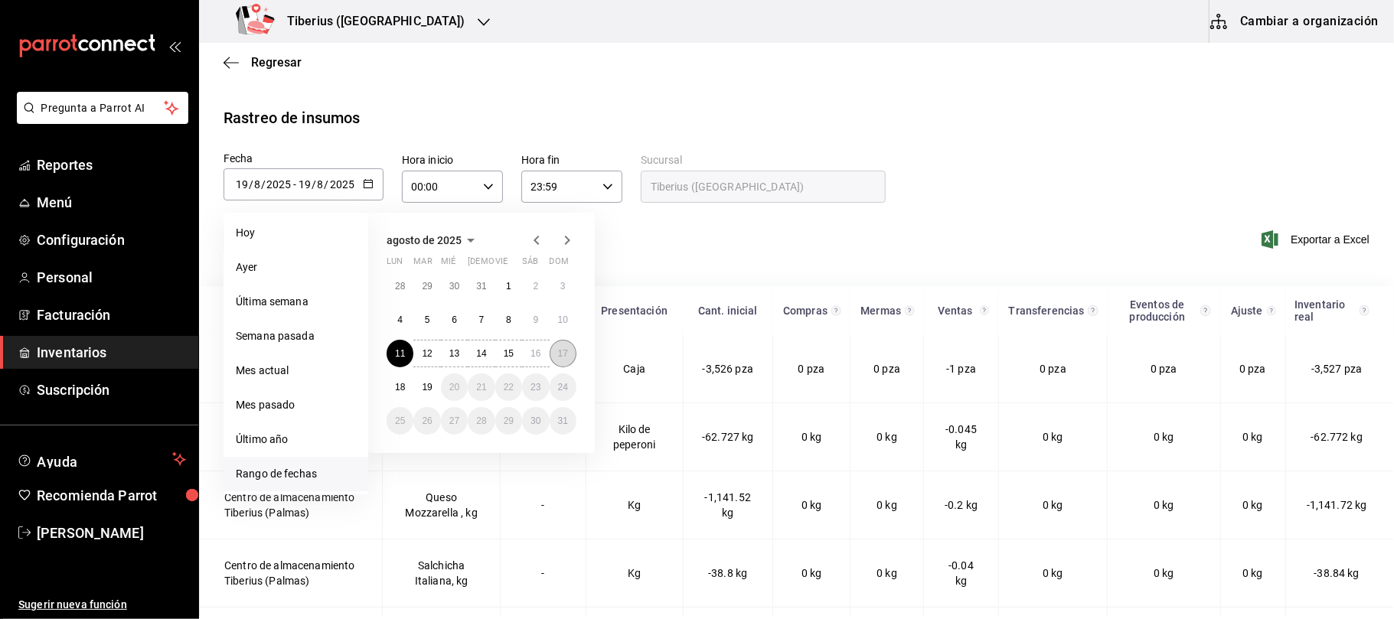
type input "17"
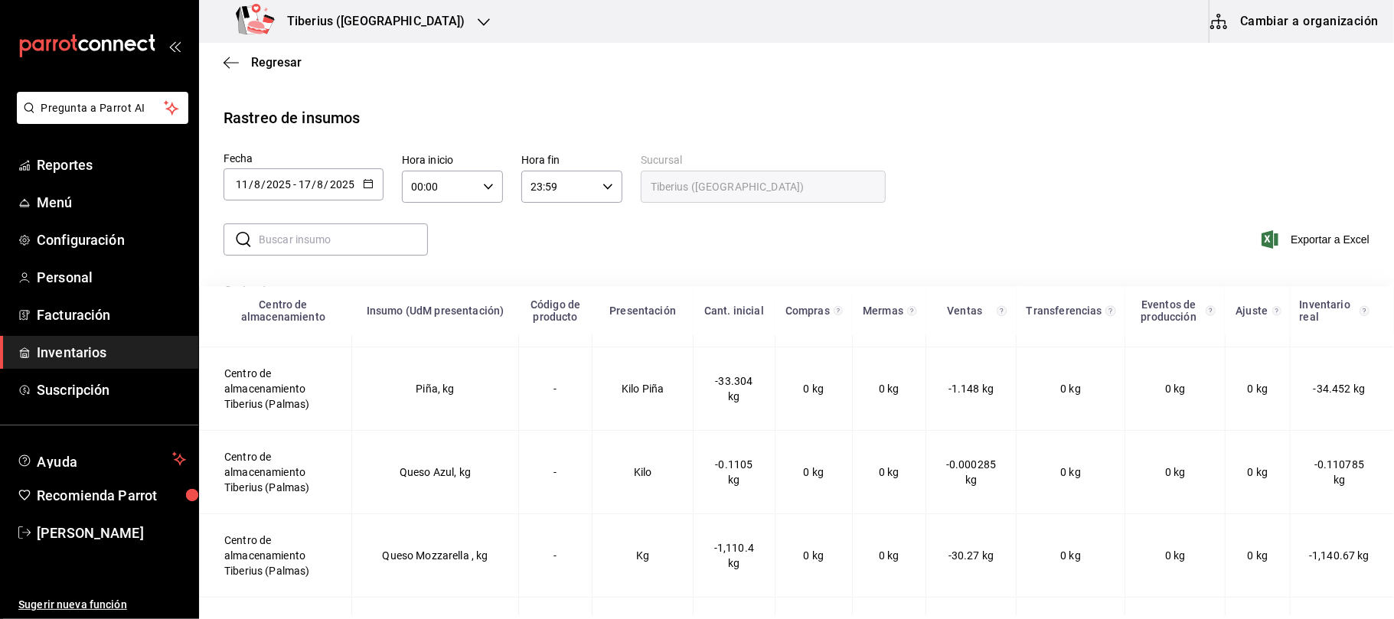
scroll to position [2858, 0]
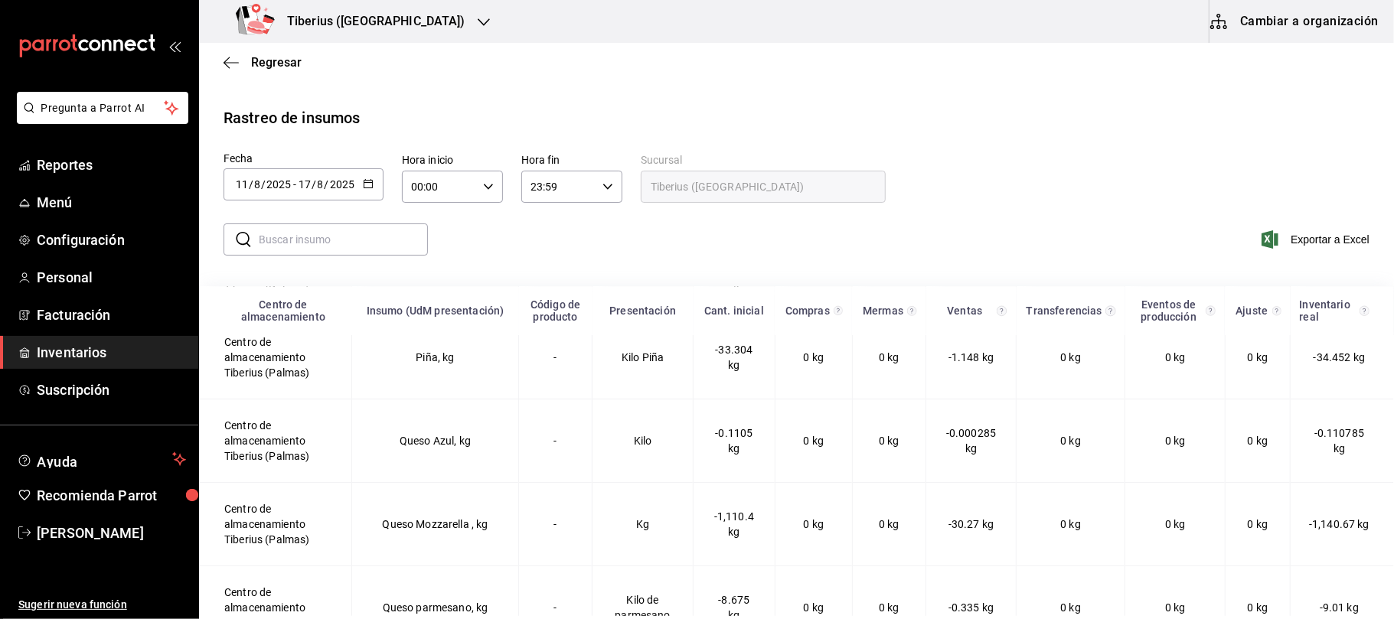
click at [368, 181] on icon "button" at bounding box center [368, 183] width 11 height 11
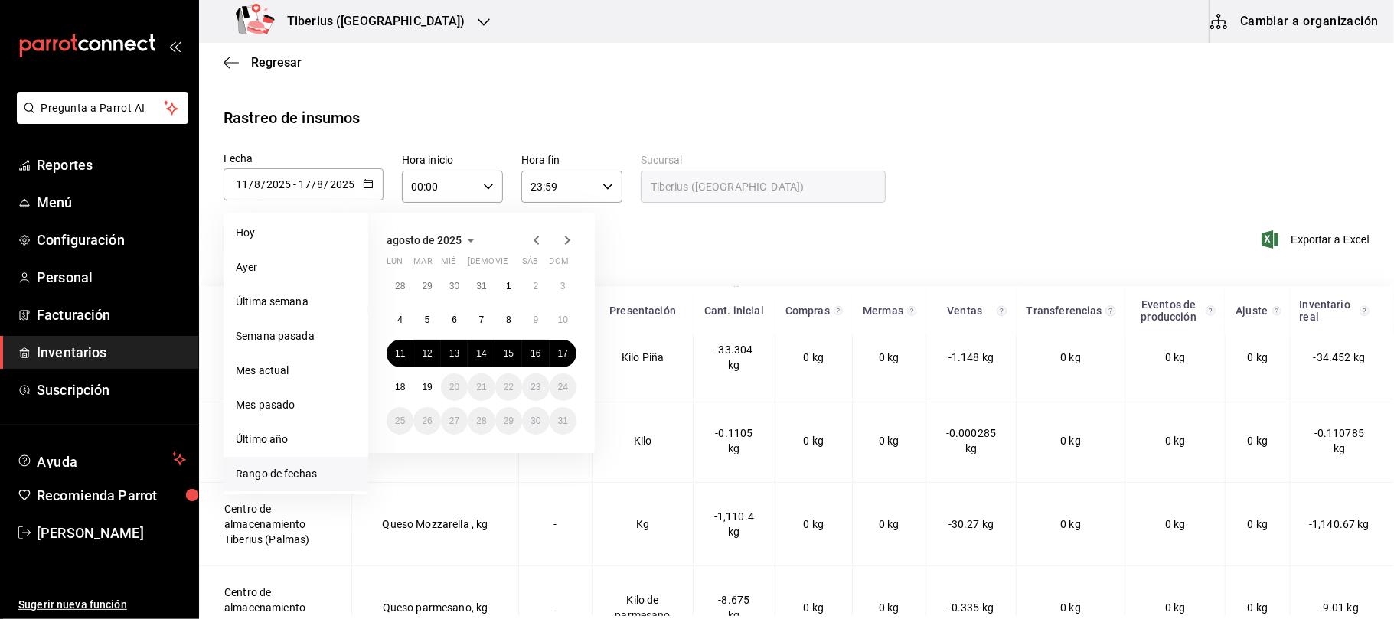
click at [369, 98] on main "Regresar Rastreo de insumos Fecha 2025-08-11 11 / 8 / 2025 - 2025-08-17 17 / 8 …" at bounding box center [796, 430] width 1195 height 775
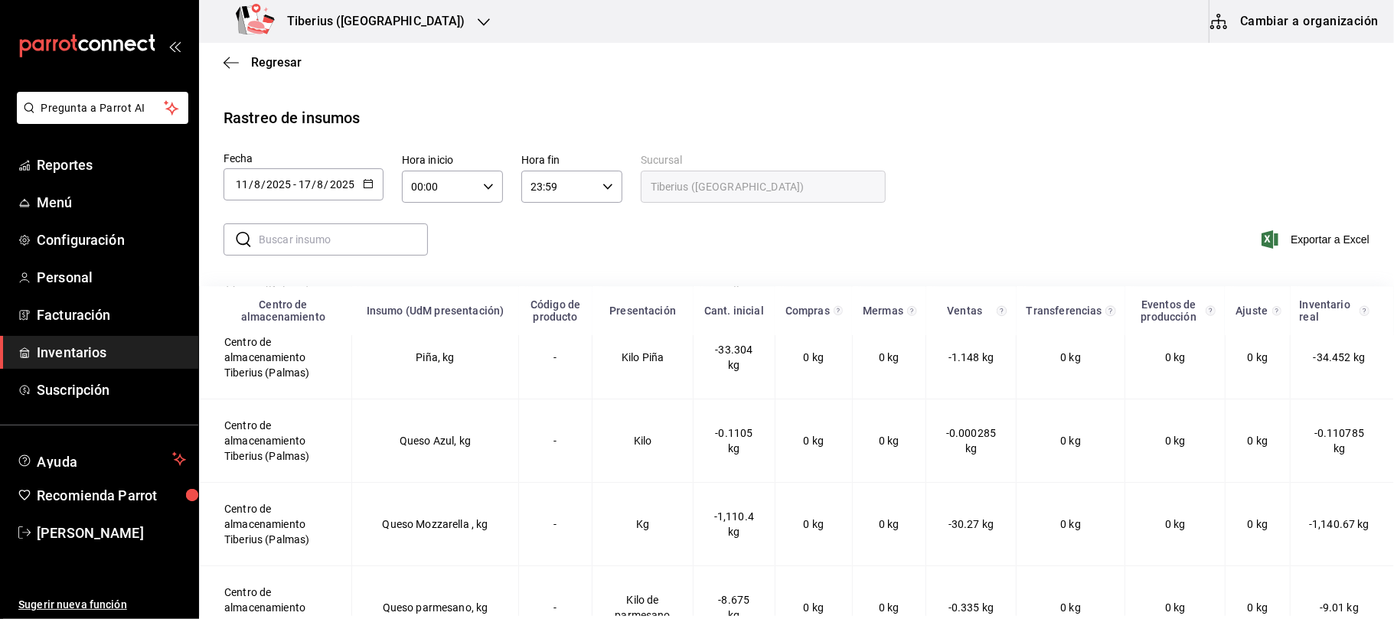
click at [365, 31] on div "Tiberius ([GEOGRAPHIC_DATA])" at bounding box center [353, 21] width 285 height 43
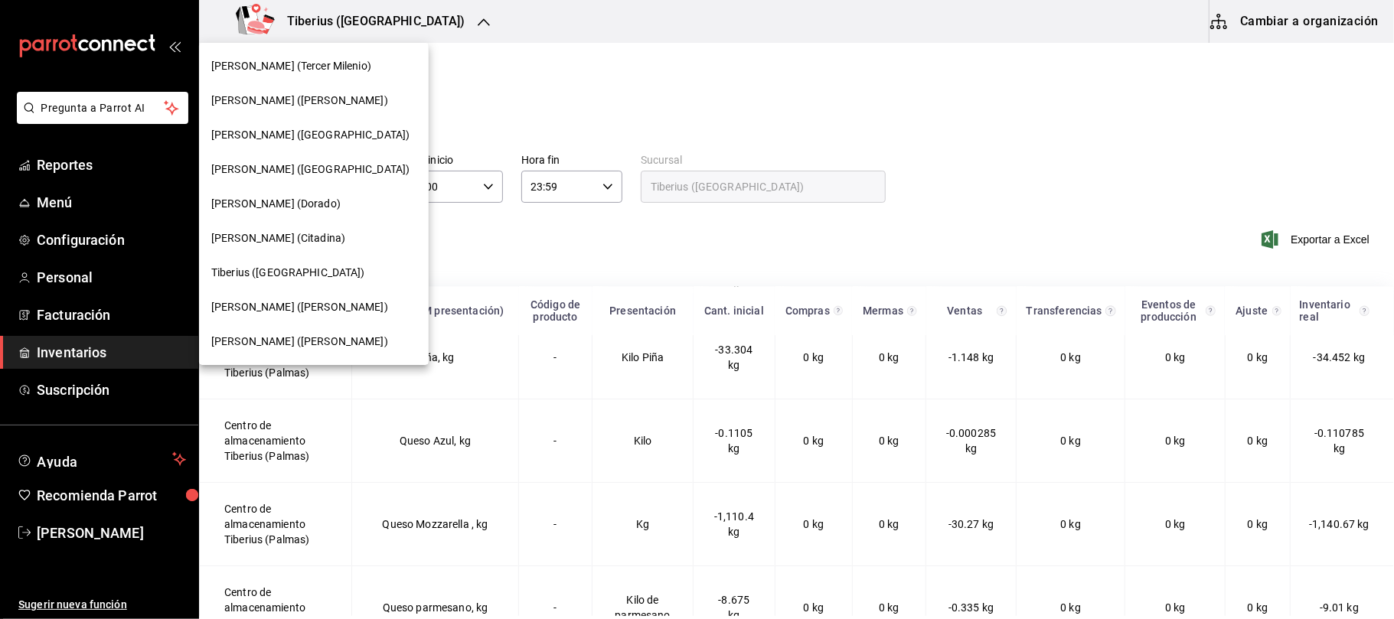
click at [279, 309] on span "[PERSON_NAME] ([PERSON_NAME])" at bounding box center [299, 307] width 177 height 16
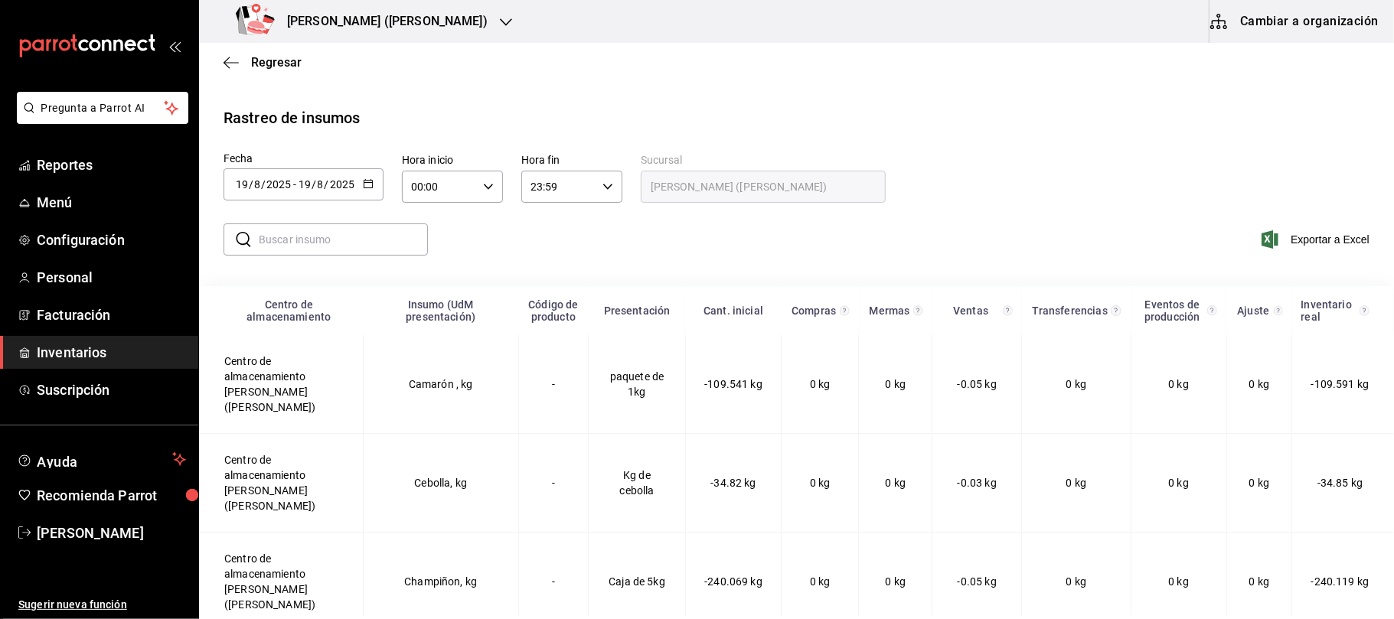
click at [368, 178] on icon "button" at bounding box center [368, 183] width 11 height 11
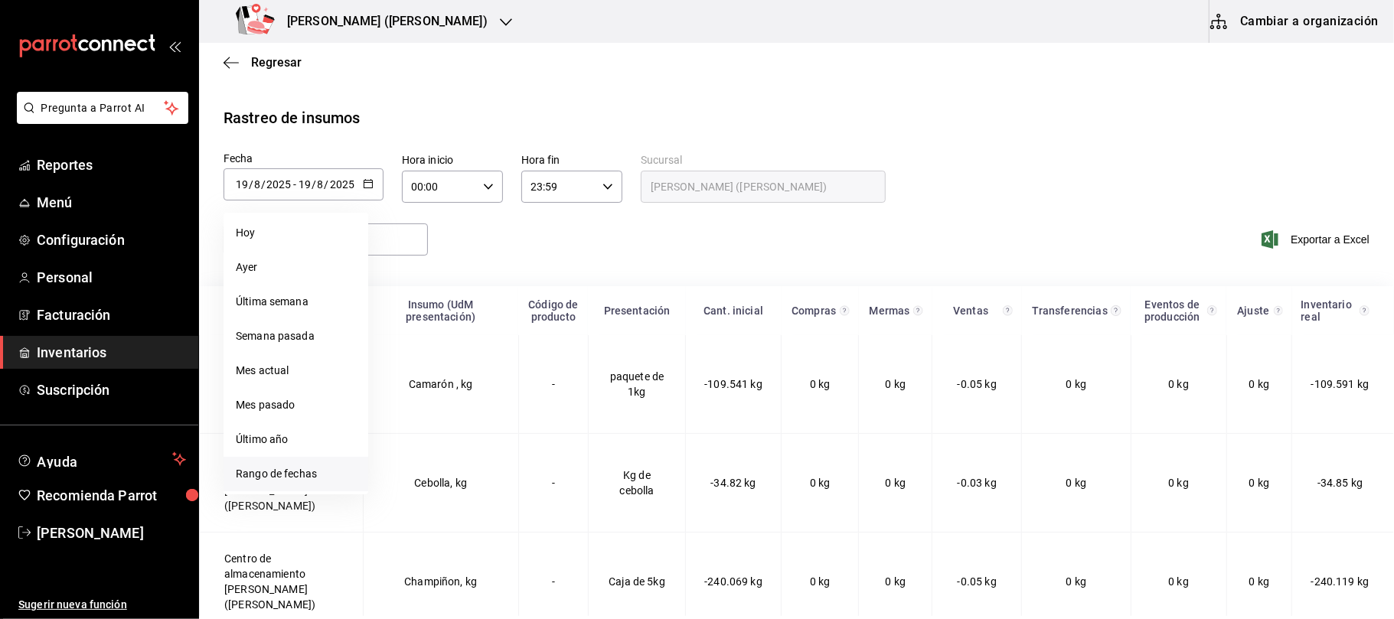
click at [283, 461] on li "Rango de fechas" at bounding box center [296, 474] width 145 height 34
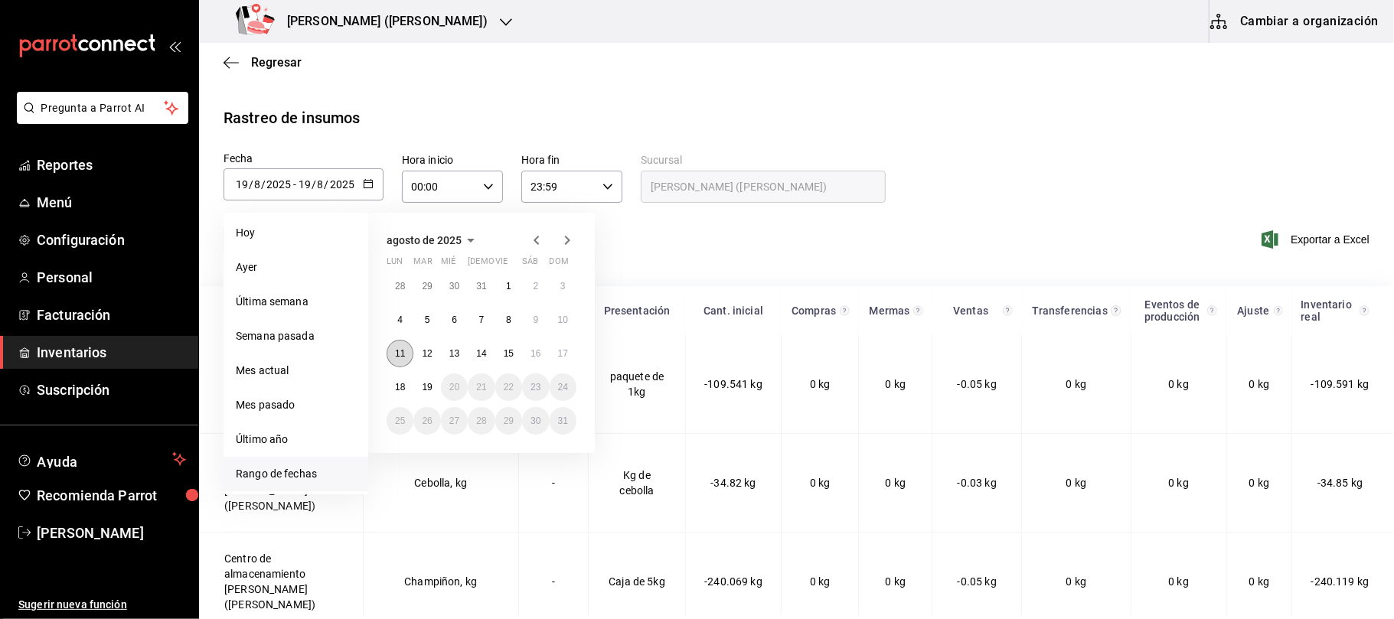
click at [405, 356] on button "11" at bounding box center [400, 354] width 27 height 28
click at [556, 353] on button "17" at bounding box center [563, 354] width 27 height 28
type input "[DATE]"
type input "11"
type input "[DATE]"
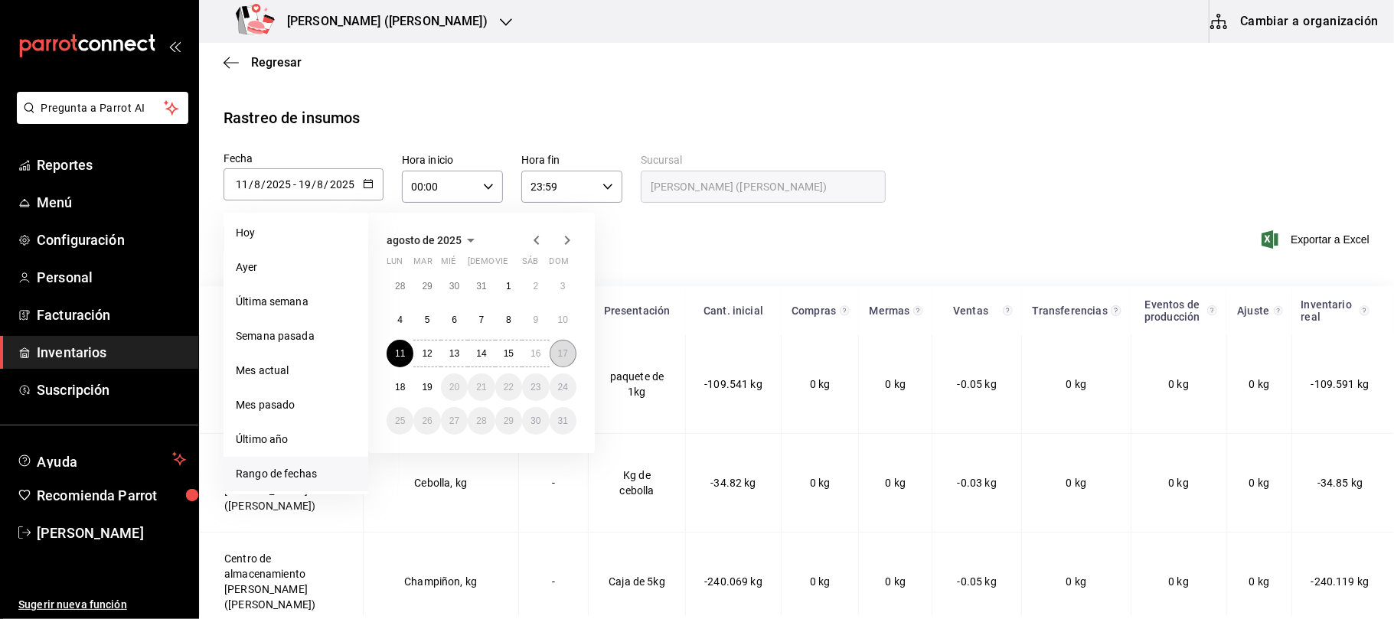
type input "17"
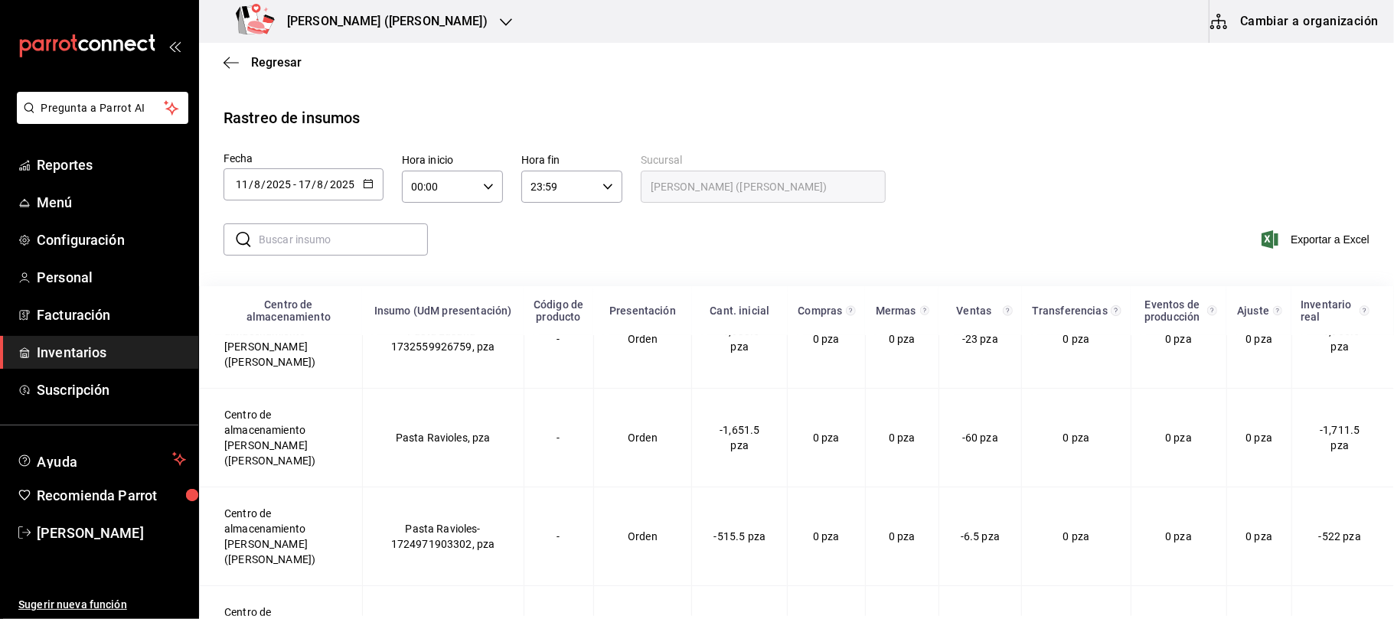
scroll to position [4390, 0]
click at [343, 15] on h3 "Tiberius (Carranza)" at bounding box center [381, 21] width 213 height 18
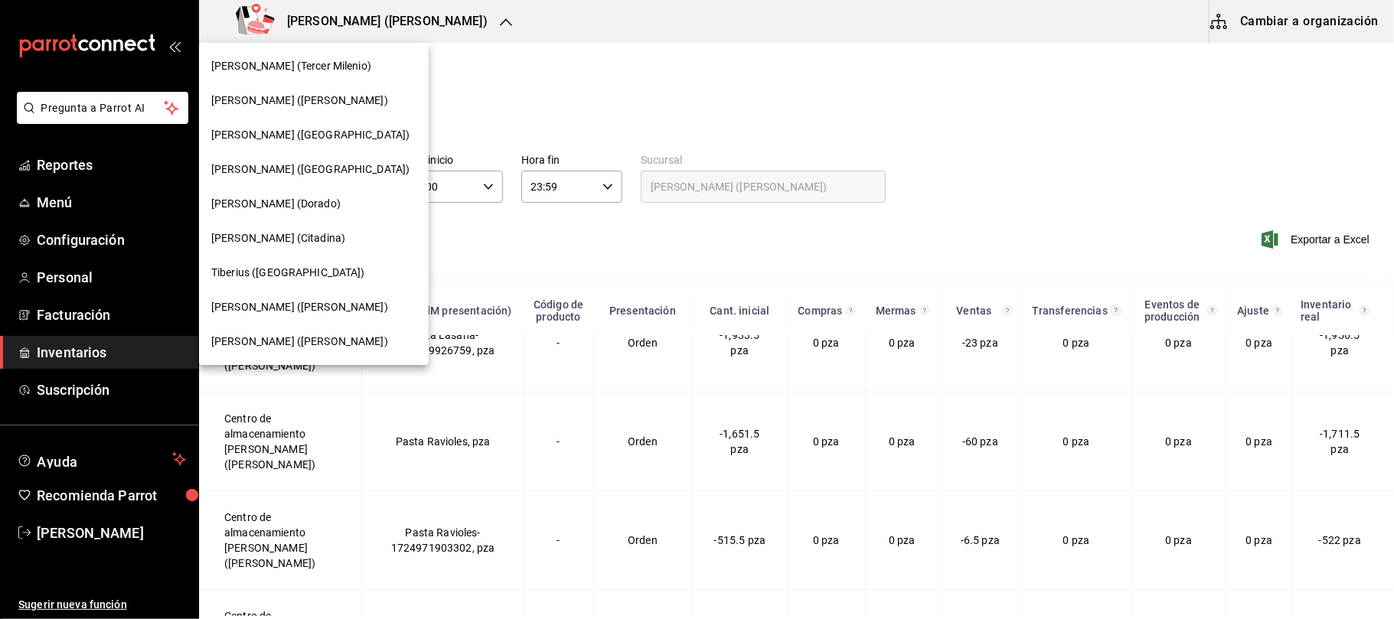
click at [274, 347] on span "[PERSON_NAME] ([PERSON_NAME])" at bounding box center [299, 342] width 177 height 16
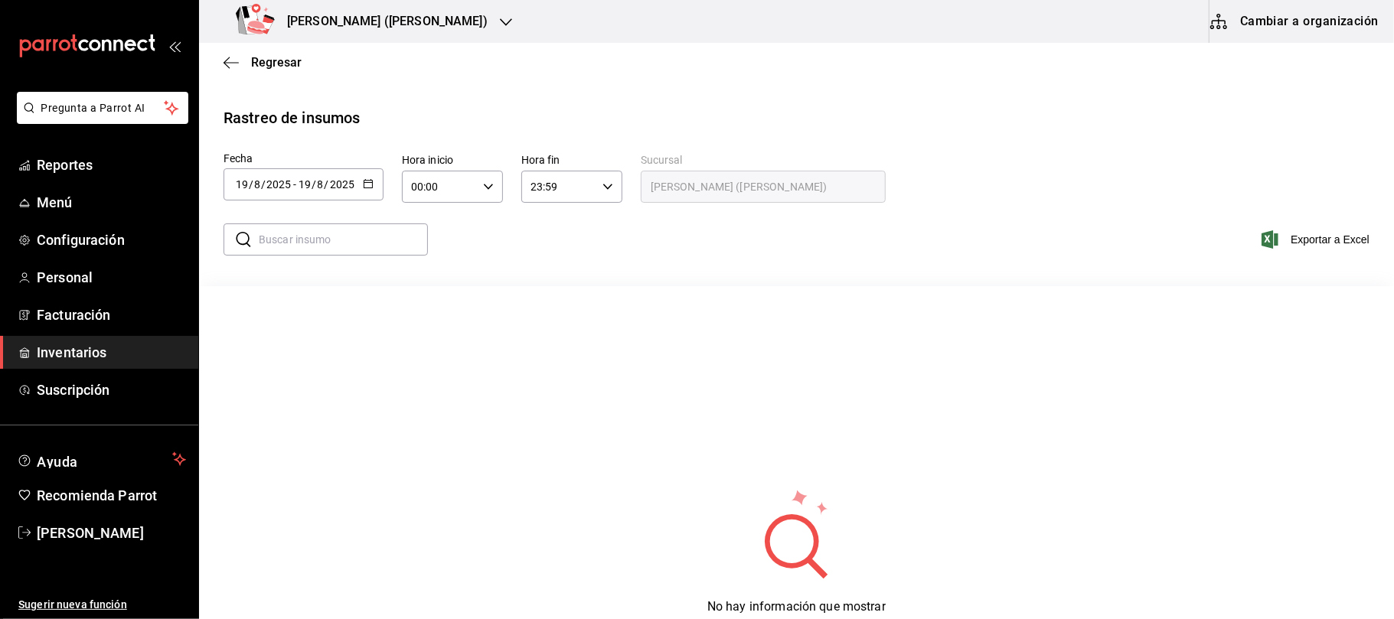
click at [371, 182] on icon "button" at bounding box center [368, 183] width 11 height 11
click at [286, 463] on li "Rango de fechas" at bounding box center [296, 474] width 145 height 34
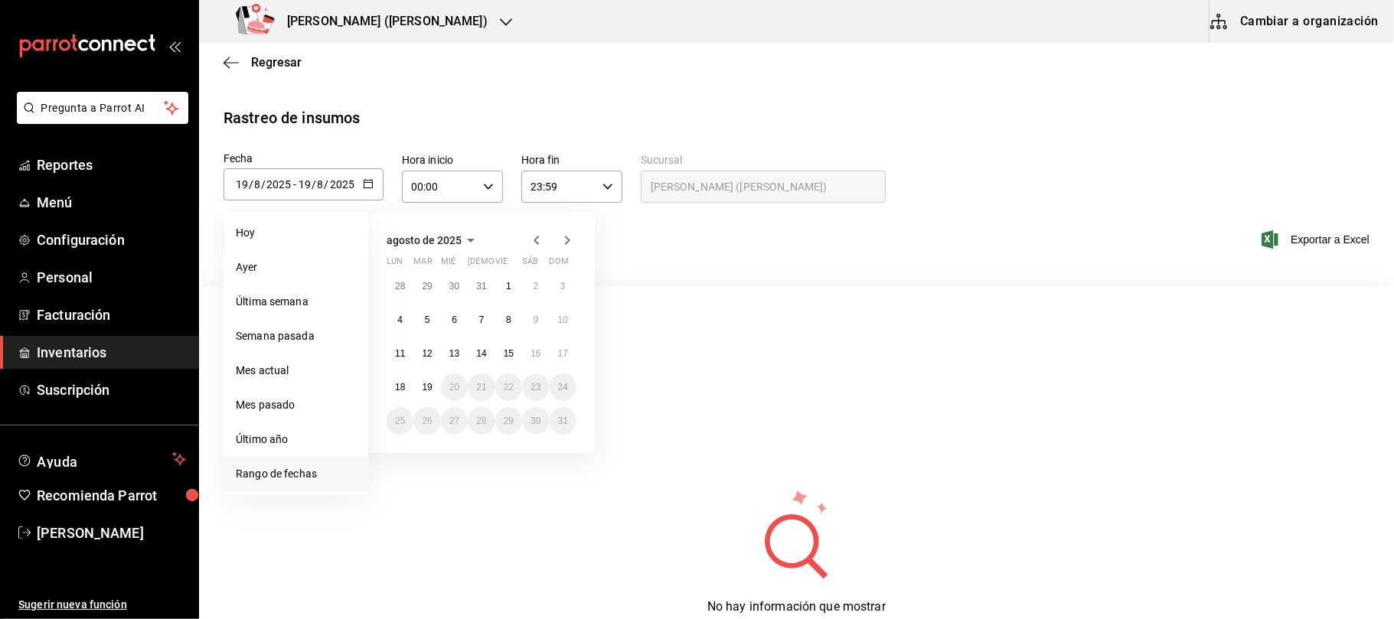
click at [412, 342] on div "28 29 30 31 1 2 3 4 5 6 7 8 9 10 11 12 13 14 15 16 17 18 19 20 21 22 23 24 25 2…" at bounding box center [482, 354] width 190 height 162
click at [395, 357] on abbr "11" at bounding box center [400, 353] width 10 height 11
click at [551, 362] on div "28 29 30 31 1 2 3 4 5 6 7 8 9 10 11 12 13 14 15 16 17 18 19 20 21 22 23 24 25 2…" at bounding box center [482, 354] width 190 height 162
click at [558, 360] on button "17" at bounding box center [563, 354] width 27 height 28
type input "[DATE]"
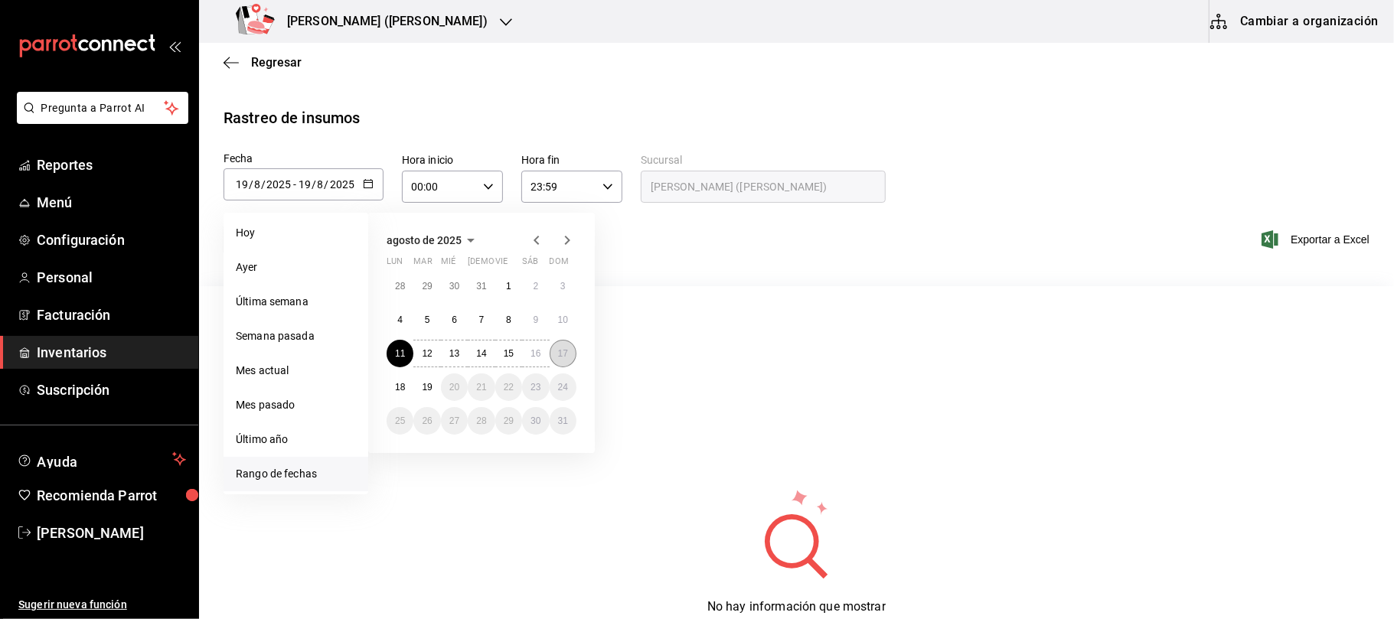
type input "11"
type input "[DATE]"
type input "17"
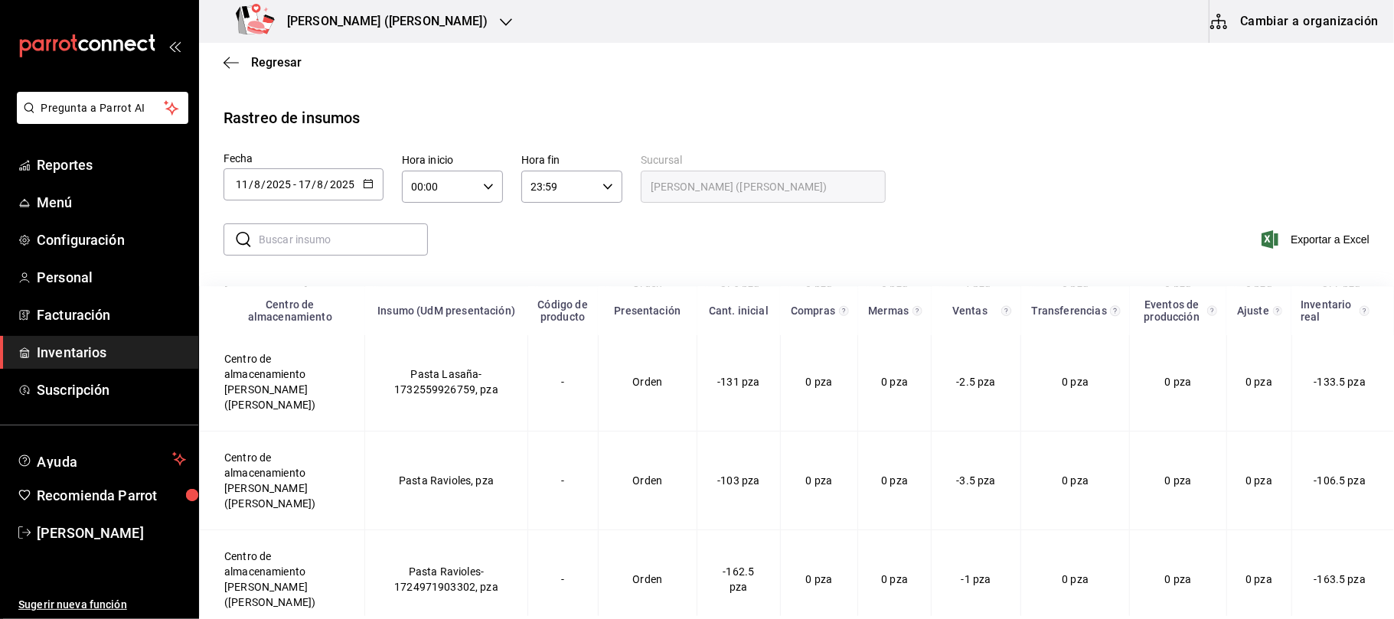
scroll to position [3267, 0]
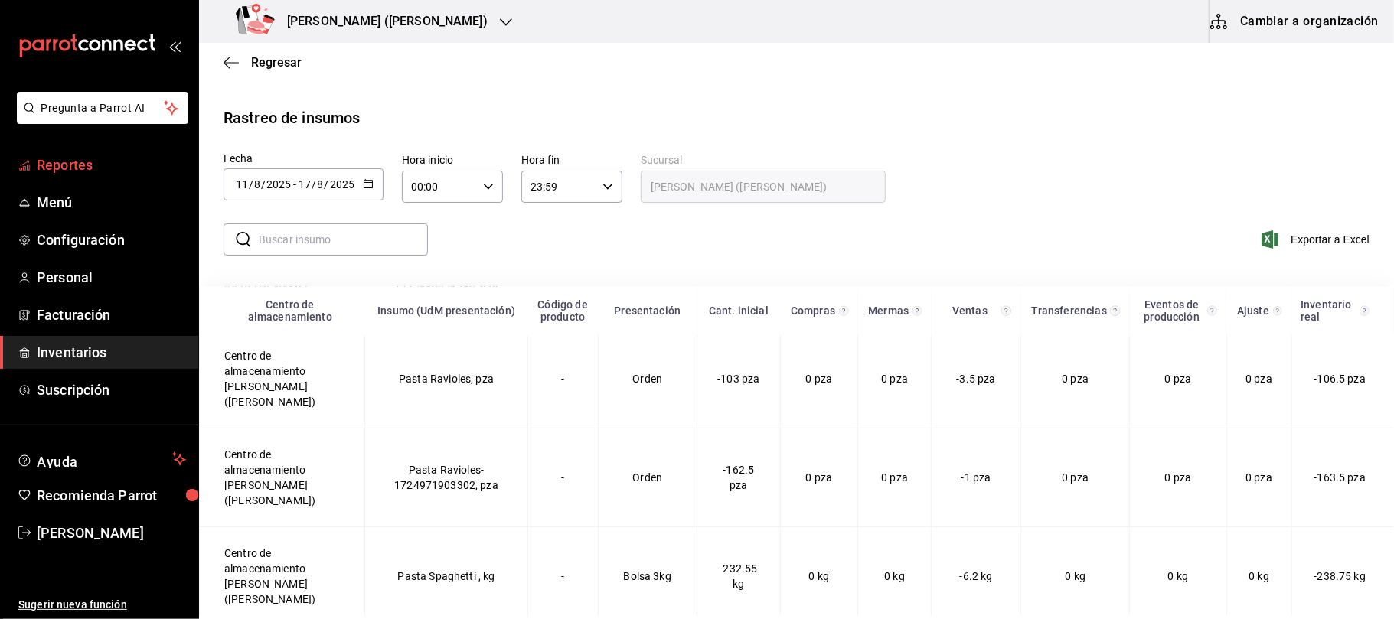
click at [108, 159] on span "Reportes" at bounding box center [111, 165] width 149 height 21
